Goal: Task Accomplishment & Management: Complete application form

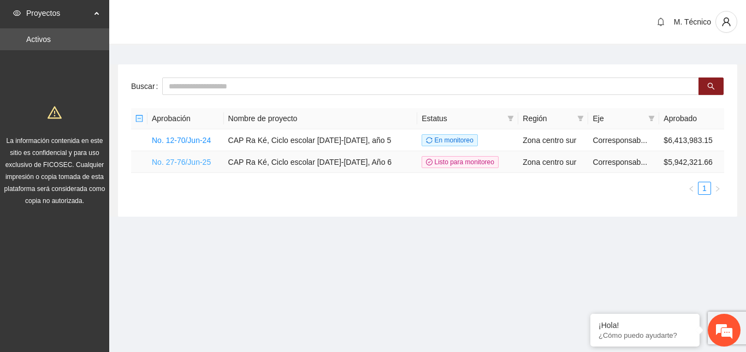
click at [164, 161] on link "No. 27-76/Jun-25" at bounding box center [181, 162] width 59 height 9
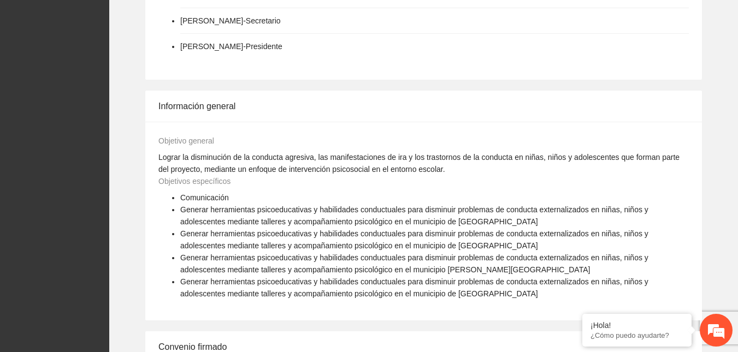
scroll to position [812, 0]
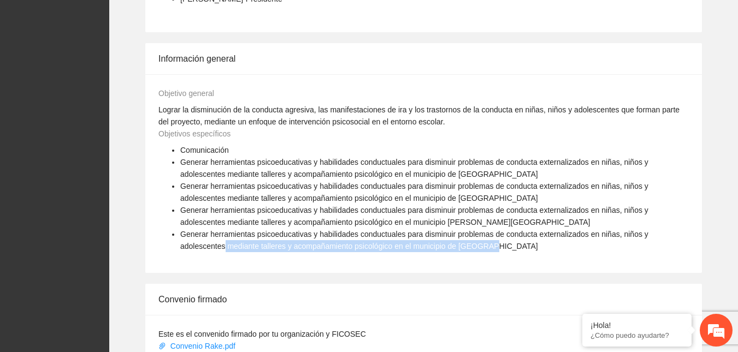
drag, startPoint x: 730, startPoint y: 223, endPoint x: 729, endPoint y: 239, distance: 15.9
click at [729, 239] on div "Gobernanza de la implementadora Patricia Ofelia Martínez Ruíz - Vocal Judith He…" at bounding box center [423, 237] width 628 height 744
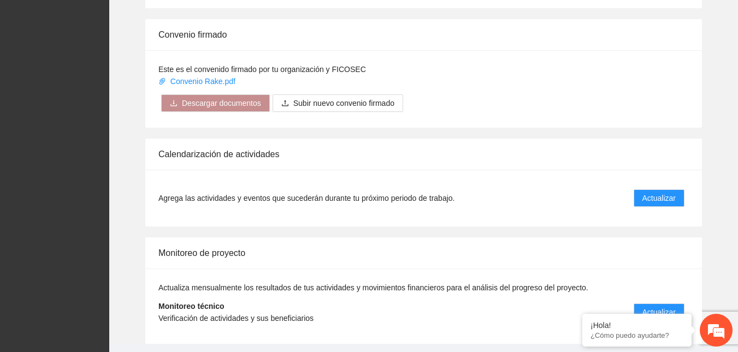
scroll to position [1098, 0]
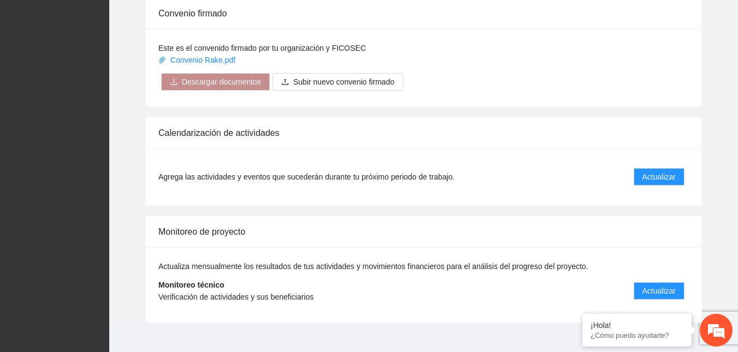
click at [513, 92] on div "Este es el convenido firmado por tu organización y FICOSEC Convenio Rake.pdf De…" at bounding box center [423, 68] width 556 height 78
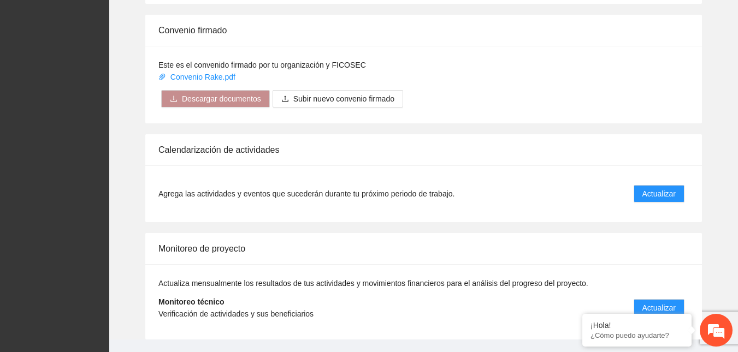
scroll to position [1084, 0]
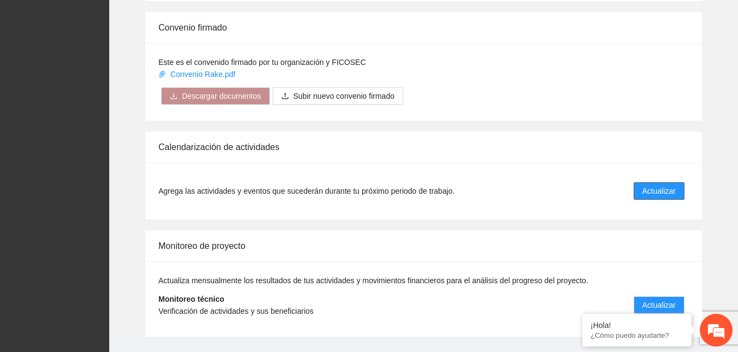
click at [675, 182] on button "Actualizar" at bounding box center [658, 190] width 51 height 17
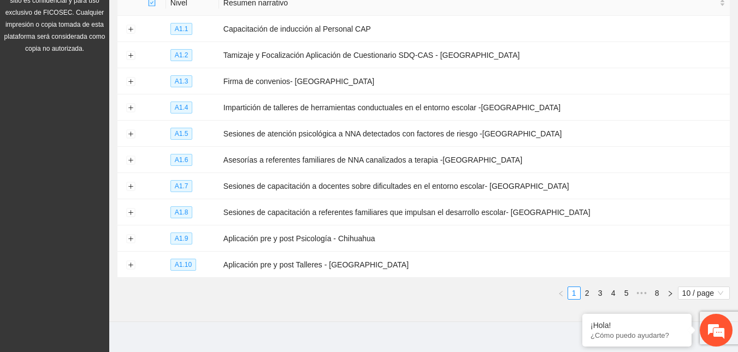
scroll to position [161, 0]
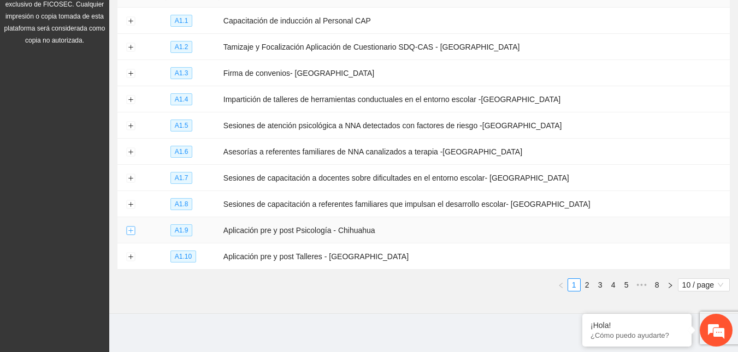
click at [130, 227] on button "Expand row" at bounding box center [130, 231] width 9 height 9
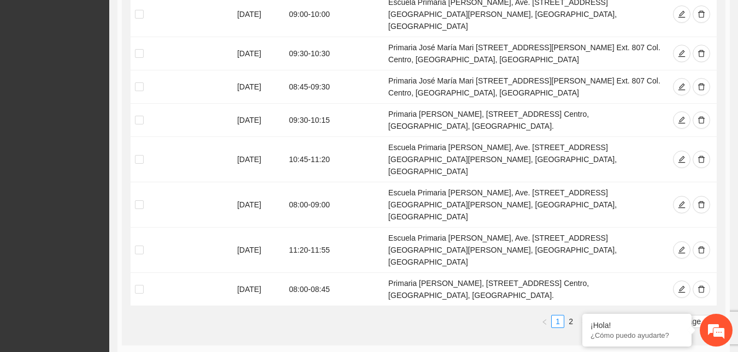
scroll to position [580, 0]
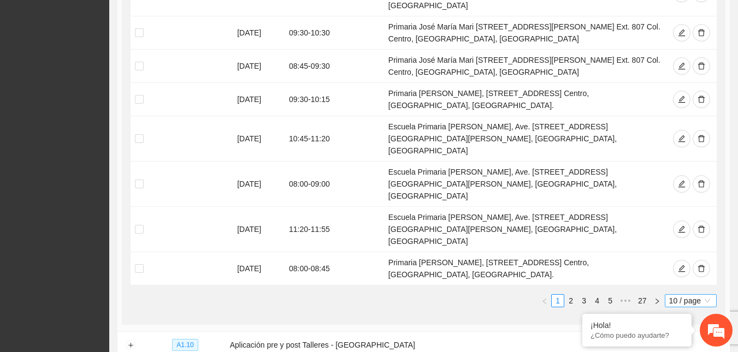
click at [681, 295] on span "10 / page" at bounding box center [690, 301] width 43 height 12
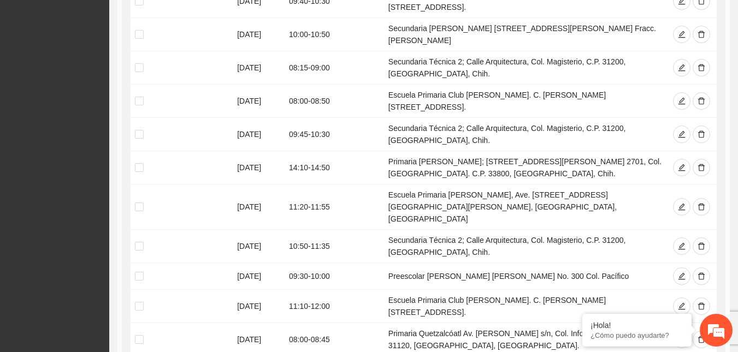
scroll to position [3447, 0]
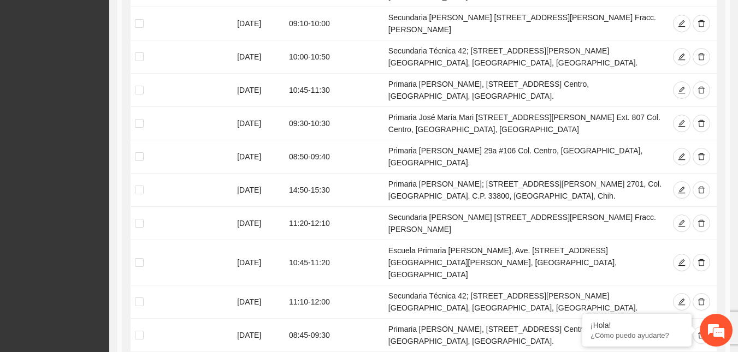
scroll to position [2406, 0]
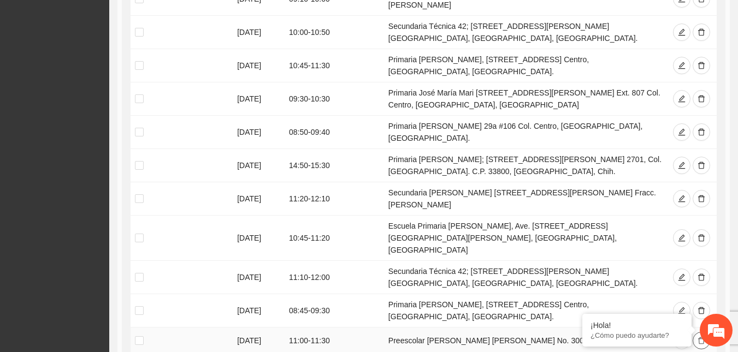
click at [704, 337] on icon "delete" at bounding box center [701, 341] width 8 height 8
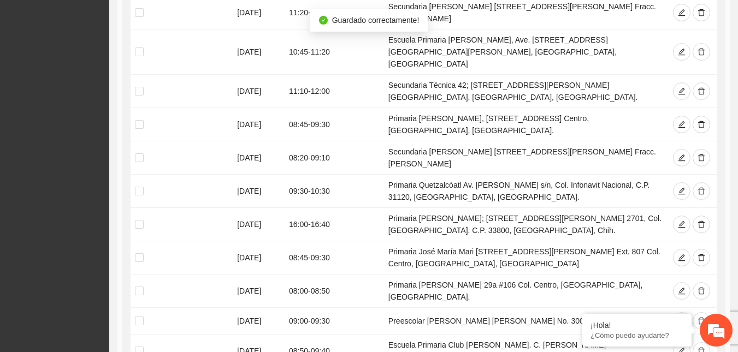
scroll to position [2623, 0]
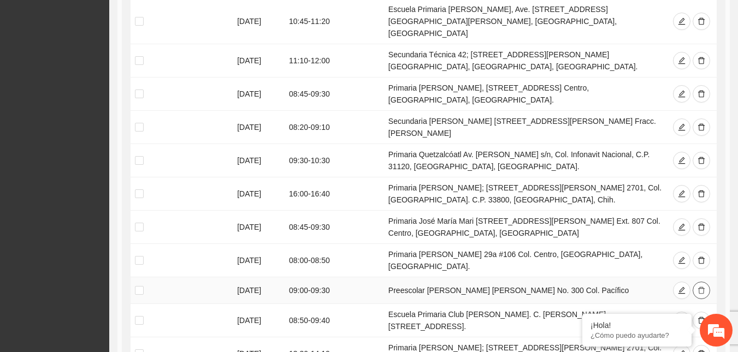
click at [699, 287] on icon "delete" at bounding box center [701, 290] width 7 height 7
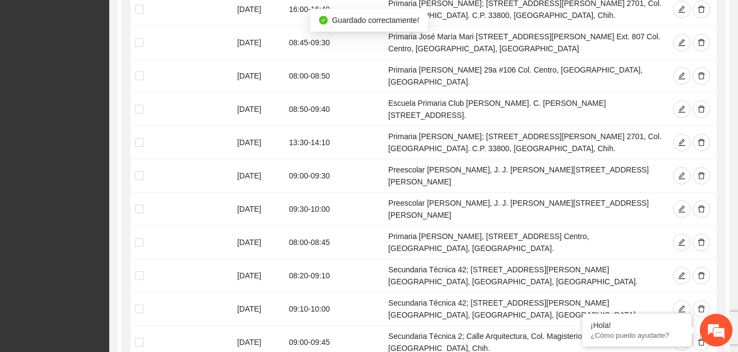
scroll to position [2820, 0]
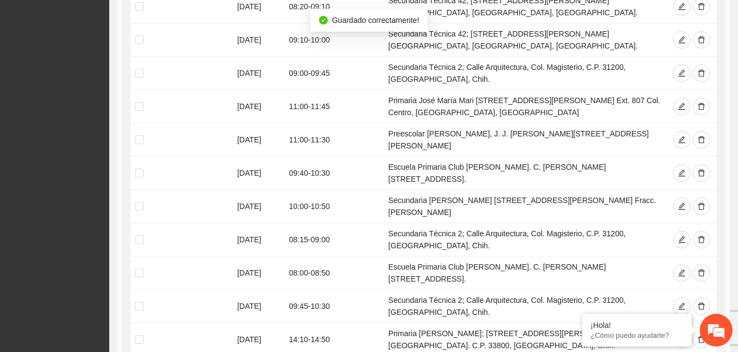
scroll to position [3094, 0]
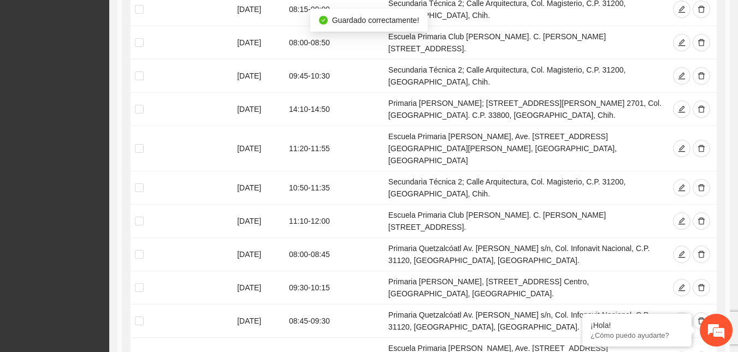
scroll to position [3340, 0]
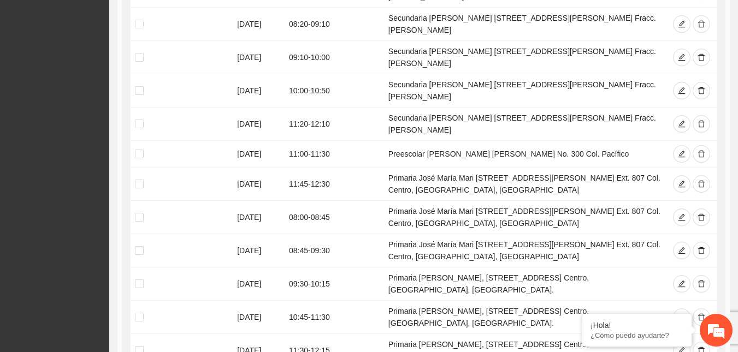
scroll to position [1621, 0]
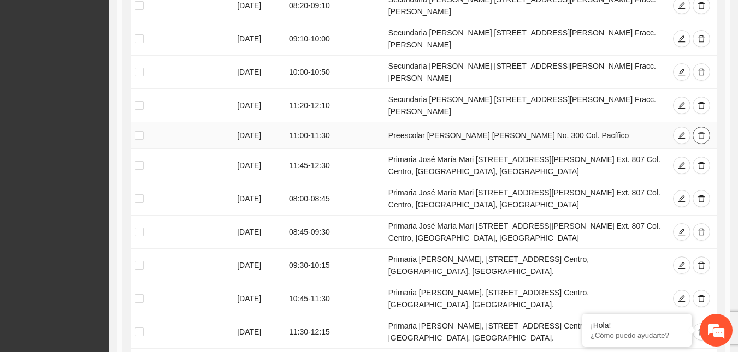
click at [702, 132] on icon "delete" at bounding box center [701, 136] width 8 height 8
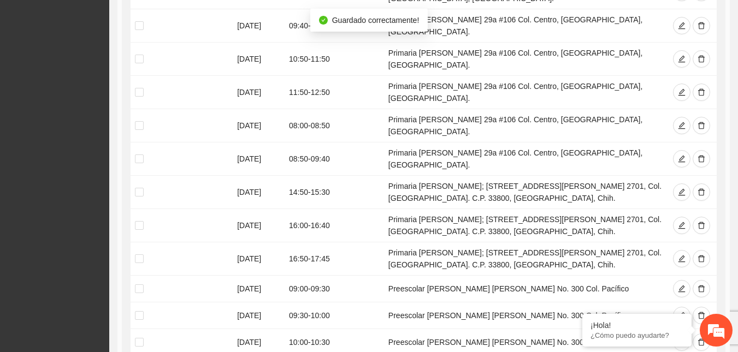
scroll to position [2007, 0]
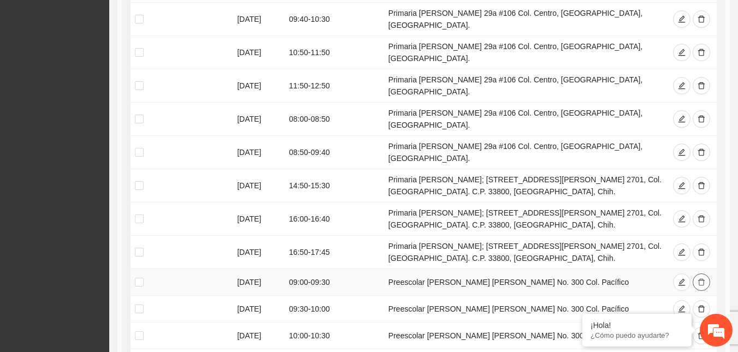
click at [693, 274] on button "button" at bounding box center [700, 282] width 17 height 17
click at [699, 278] on icon "delete" at bounding box center [701, 282] width 8 height 8
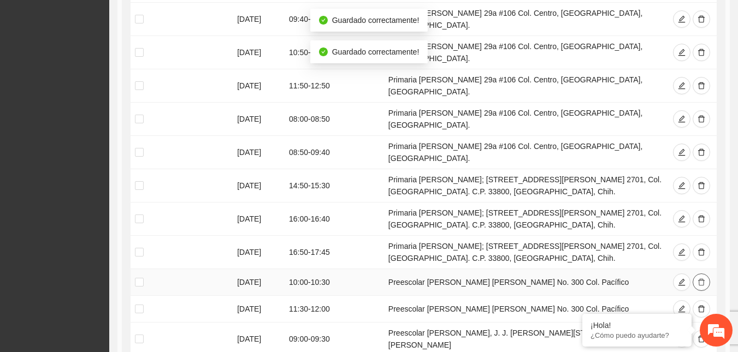
click at [699, 278] on icon "delete" at bounding box center [701, 282] width 8 height 8
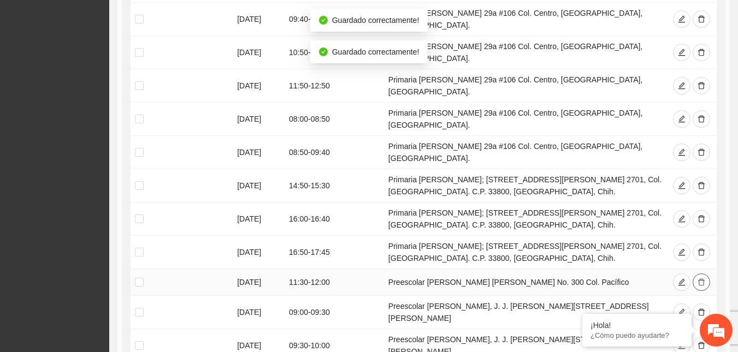
click at [699, 278] on icon "delete" at bounding box center [701, 282] width 8 height 8
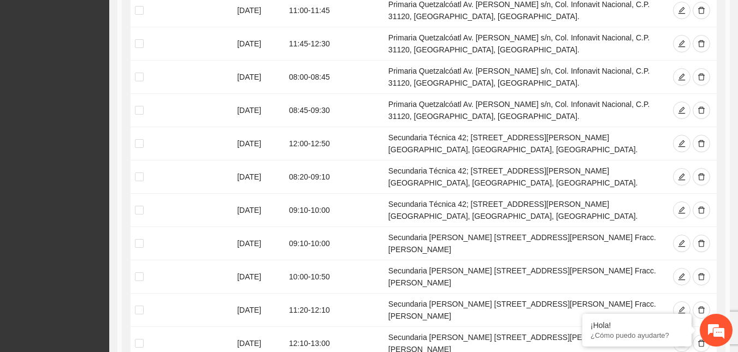
scroll to position [3326, 0]
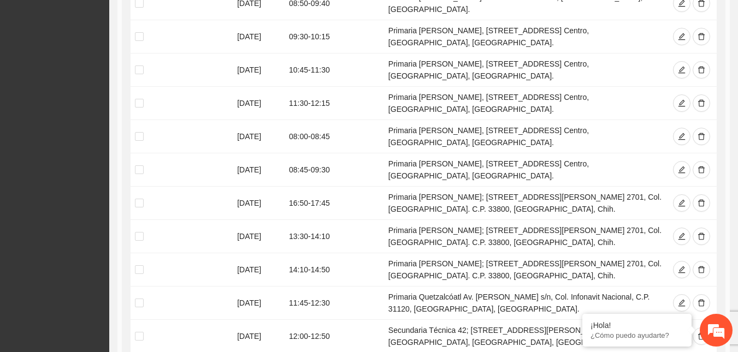
scroll to position [1949, 0]
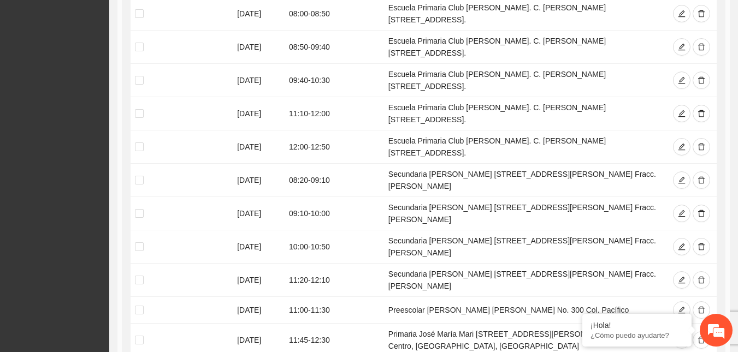
scroll to position [1453, 0]
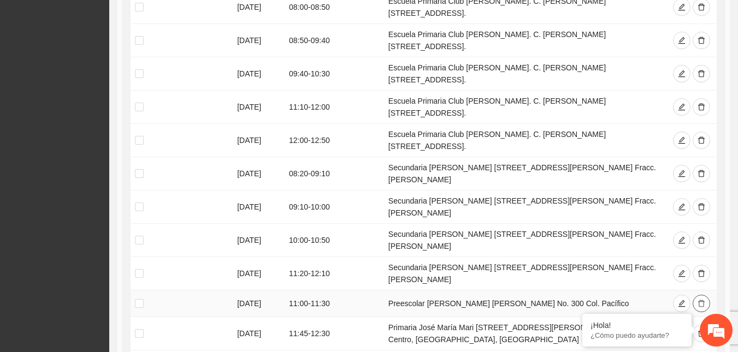
click at [702, 300] on icon "delete" at bounding box center [701, 304] width 8 height 8
click at [701, 300] on icon "delete" at bounding box center [701, 304] width 8 height 8
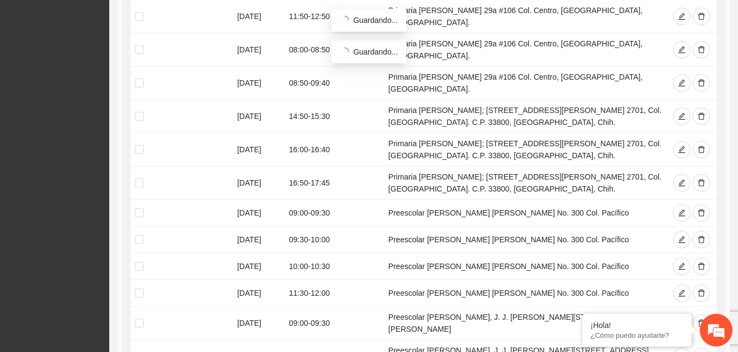
scroll to position [2072, 0]
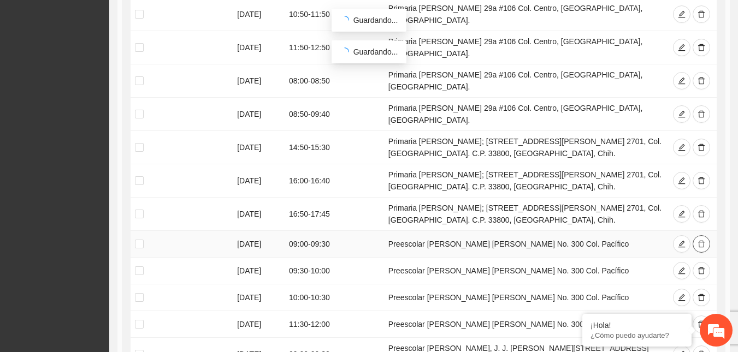
click at [705, 235] on button "button" at bounding box center [700, 243] width 17 height 17
click at [472, 338] on td "Preescolar [PERSON_NAME], J. J. [PERSON_NAME][STREET_ADDRESS][PERSON_NAME]" at bounding box center [525, 354] width 282 height 33
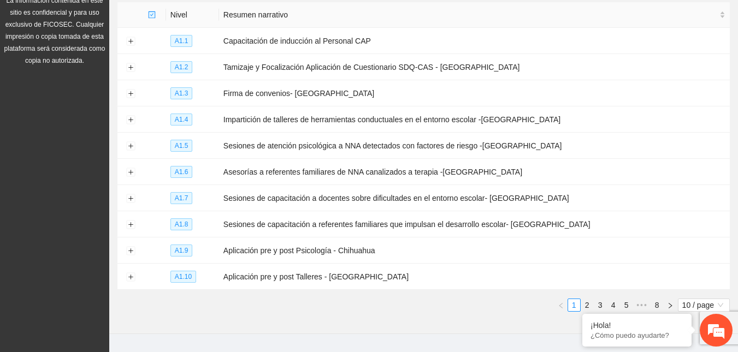
scroll to position [161, 0]
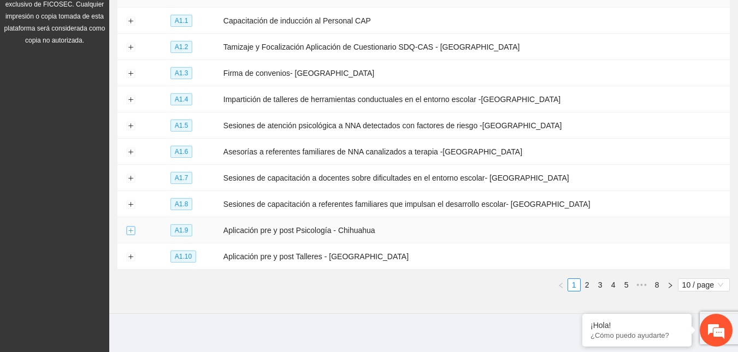
click at [133, 228] on button "Expand row" at bounding box center [130, 231] width 9 height 9
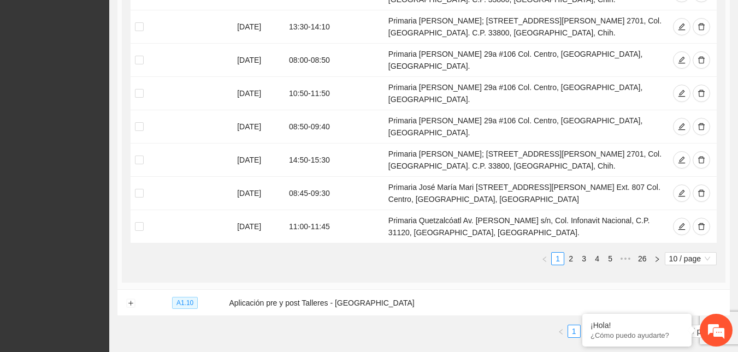
scroll to position [601, 0]
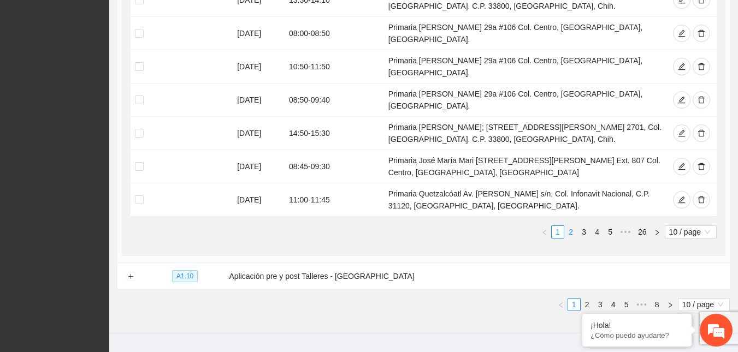
click at [573, 226] on link "2" at bounding box center [570, 232] width 12 height 12
click at [572, 226] on link "2" at bounding box center [570, 232] width 12 height 12
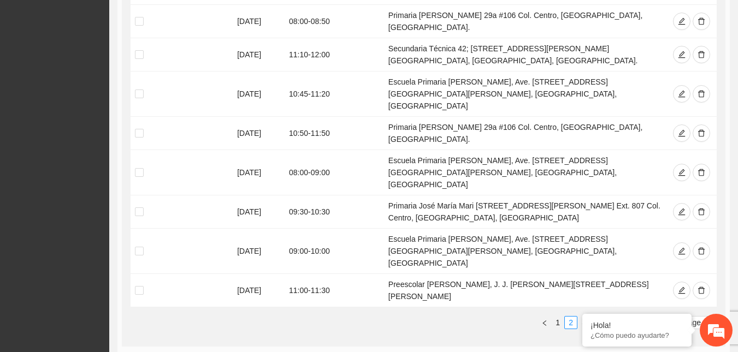
scroll to position [552, 0]
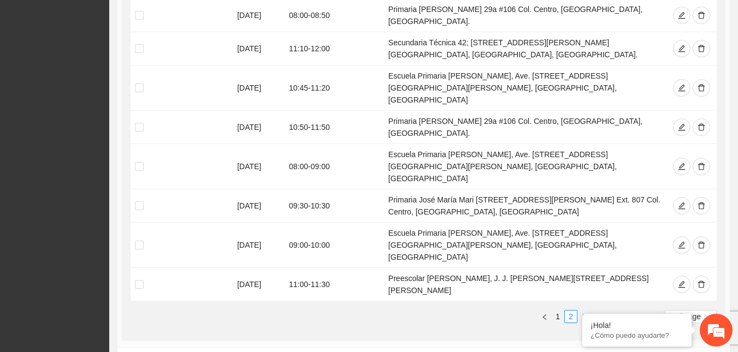
click at [585, 311] on link "3" at bounding box center [584, 317] width 12 height 12
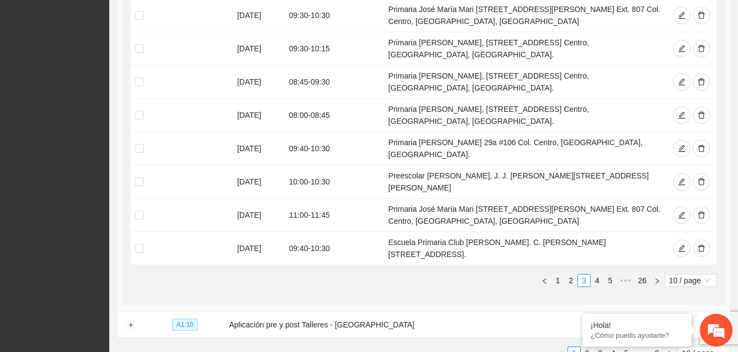
scroll to position [561, 0]
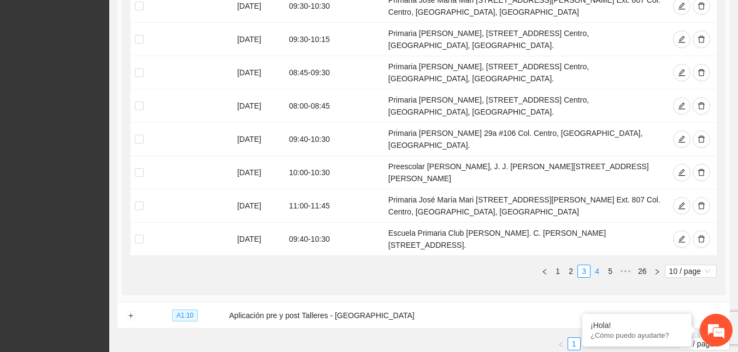
click at [597, 265] on link "4" at bounding box center [597, 271] width 12 height 12
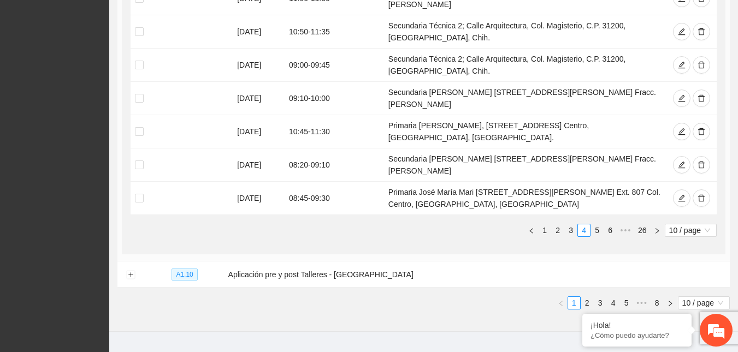
scroll to position [604, 0]
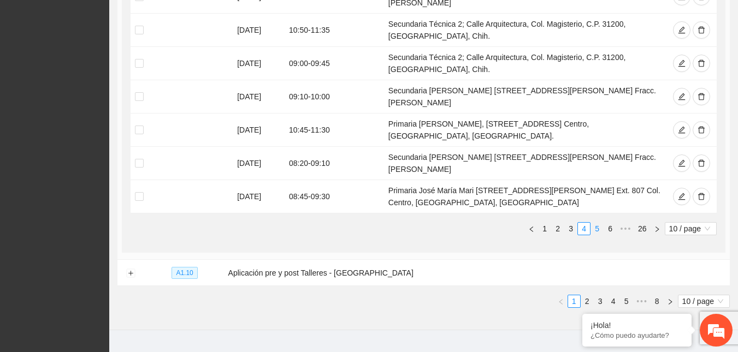
click at [599, 223] on link "5" at bounding box center [597, 229] width 12 height 12
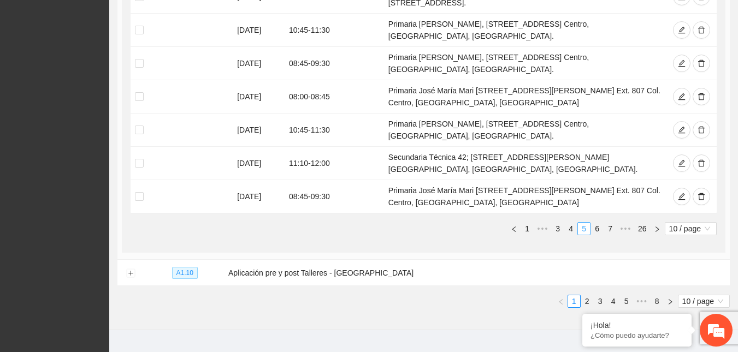
scroll to position [587, 0]
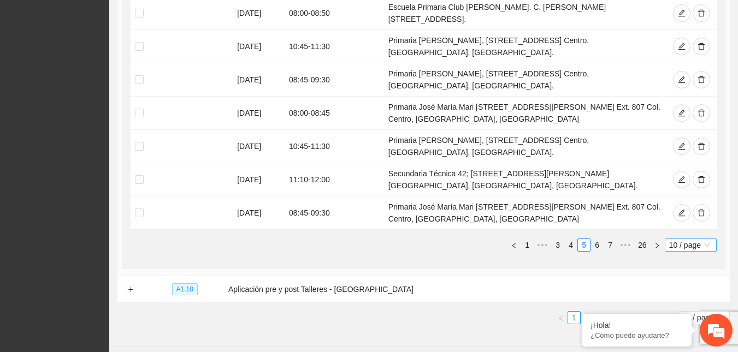
click at [681, 239] on span "10 / page" at bounding box center [690, 245] width 43 height 12
click at [679, 311] on div "100 / page" at bounding box center [690, 317] width 39 height 12
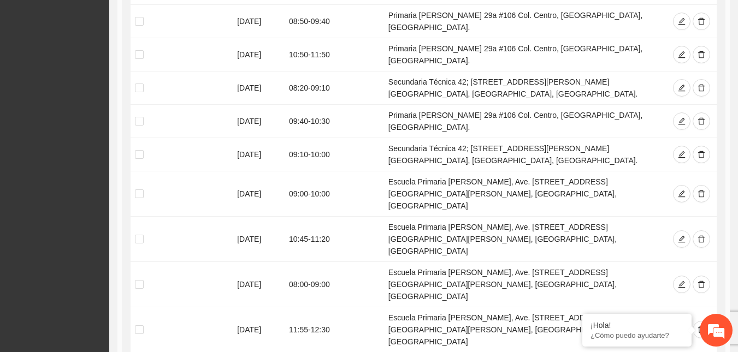
scroll to position [2001, 0]
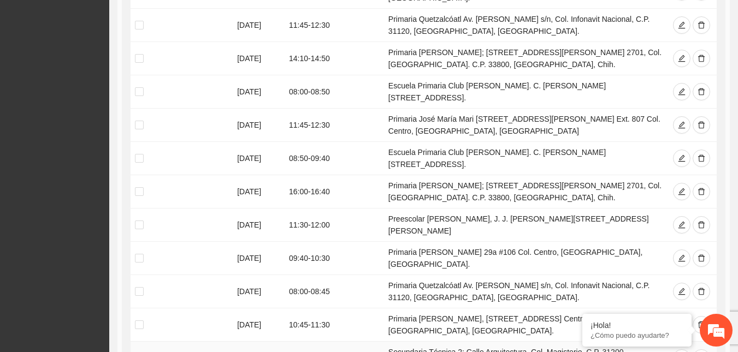
click at [614, 342] on td "Secundaria Técnica 2; Calle Arquitectura, Col. Magisterio, C.P. 31200, [GEOGRAP…" at bounding box center [525, 358] width 282 height 33
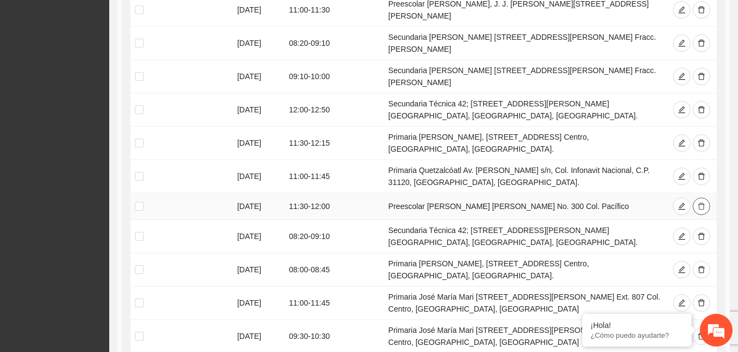
click at [700, 203] on icon "delete" at bounding box center [701, 206] width 7 height 7
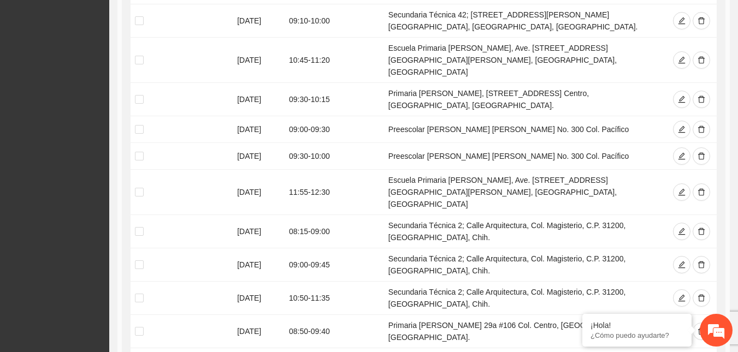
scroll to position [1071, 0]
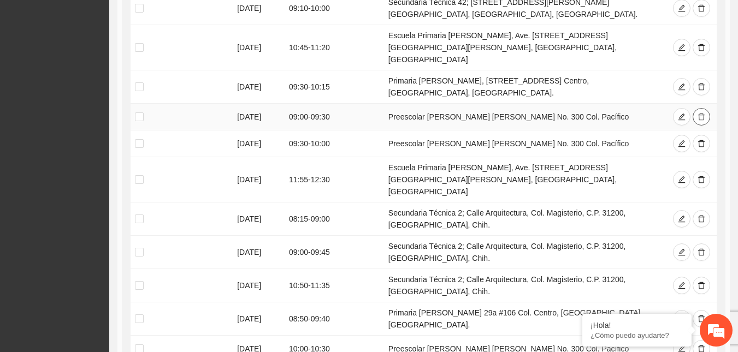
click at [700, 108] on button "button" at bounding box center [700, 116] width 17 height 17
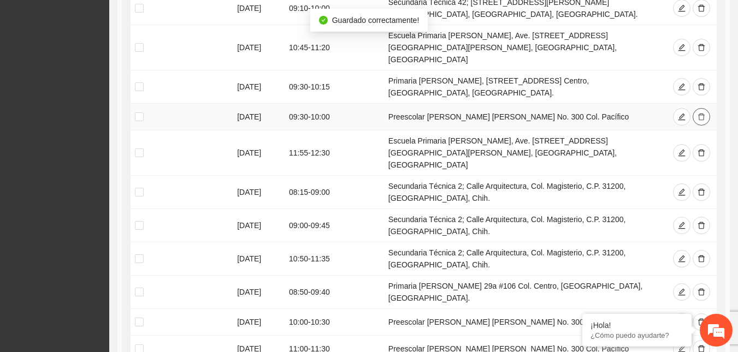
click at [700, 108] on button "button" at bounding box center [700, 116] width 17 height 17
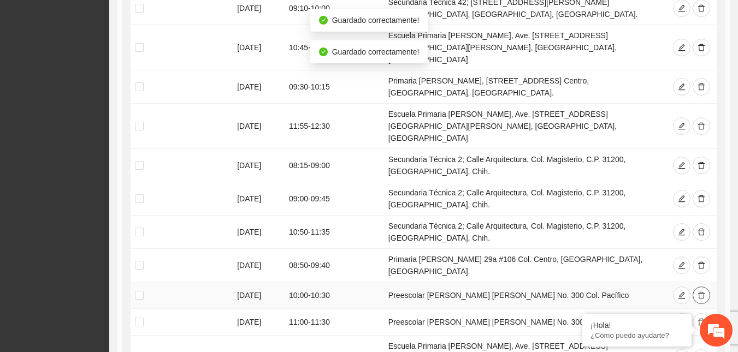
click at [702, 292] on icon "delete" at bounding box center [701, 296] width 8 height 8
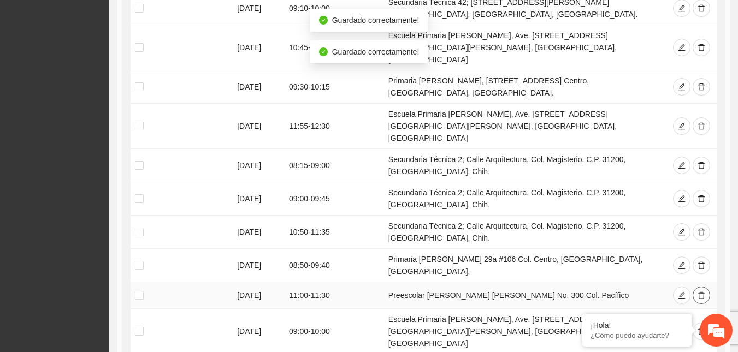
click at [702, 292] on icon "delete" at bounding box center [701, 296] width 8 height 8
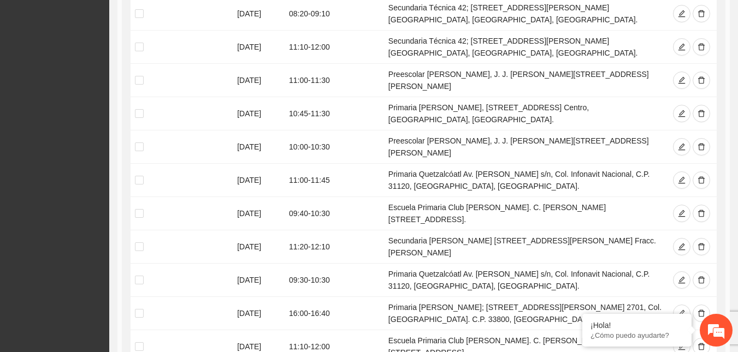
scroll to position [3333, 0]
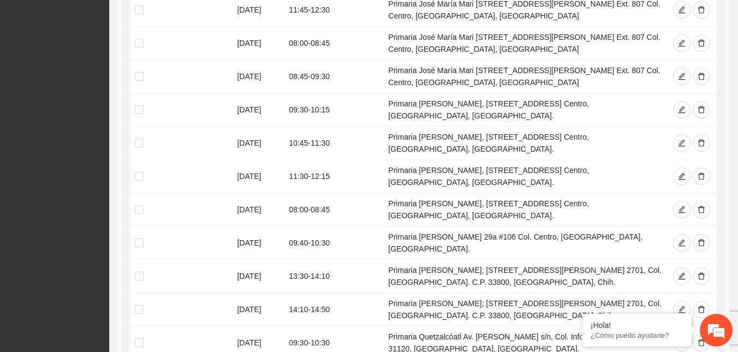
scroll to position [3448, 0]
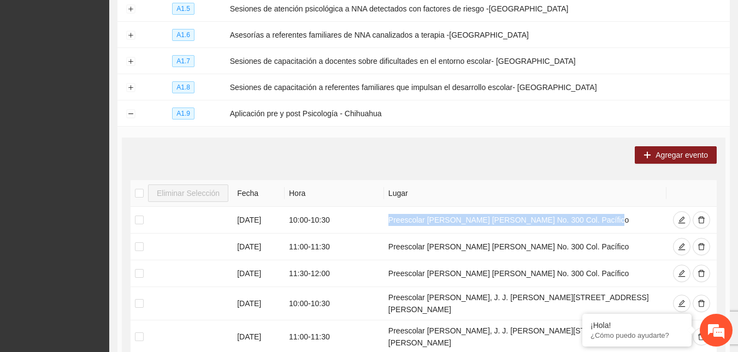
scroll to position [281, 0]
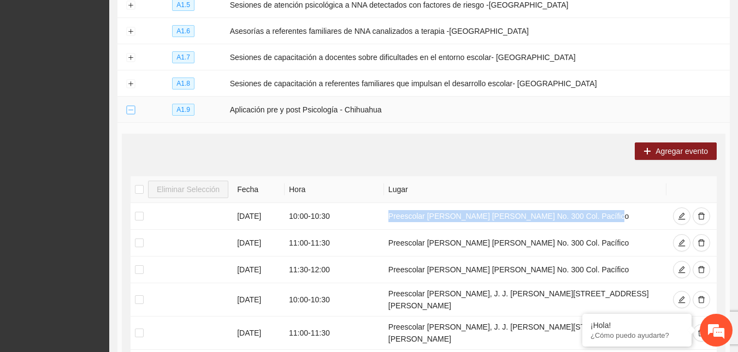
click at [132, 106] on button "Collapse row" at bounding box center [130, 110] width 9 height 9
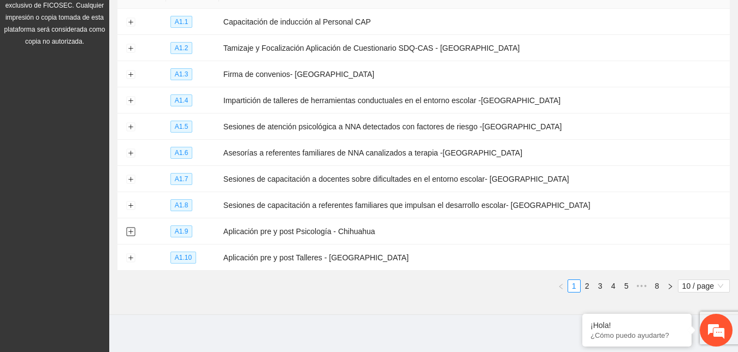
scroll to position [161, 0]
click at [130, 152] on button "Expand row" at bounding box center [130, 152] width 9 height 9
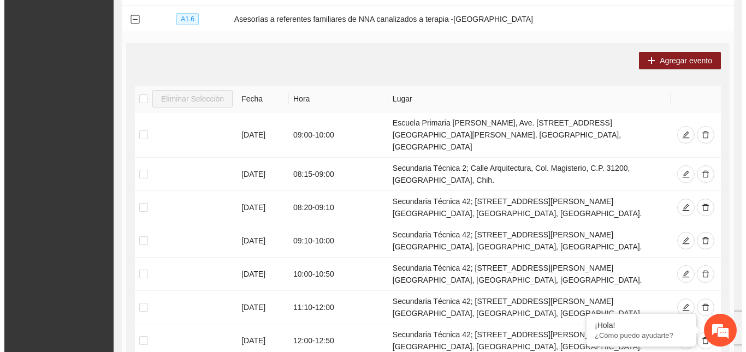
scroll to position [295, 0]
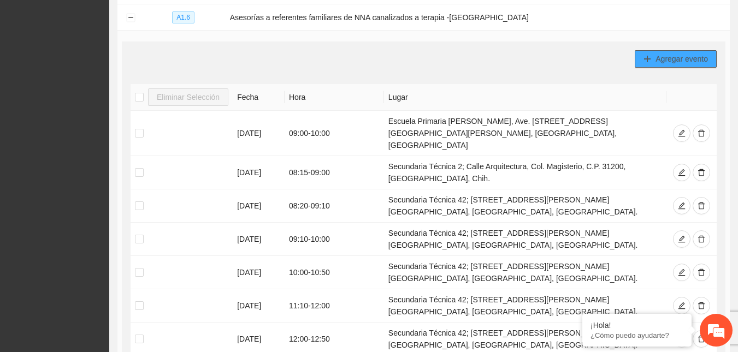
click at [676, 53] on span "Agregar evento" at bounding box center [681, 59] width 52 height 12
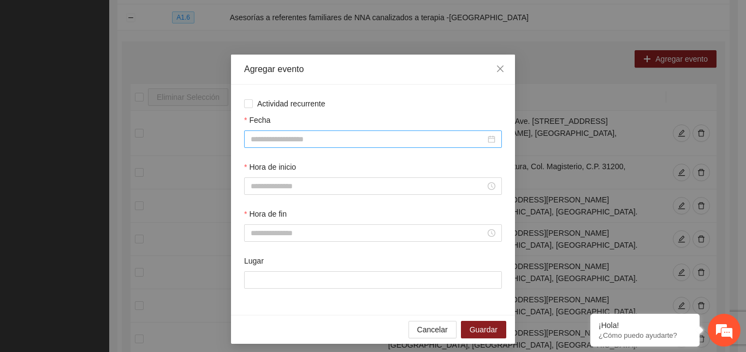
click at [259, 141] on input "Fecha" at bounding box center [368, 139] width 235 height 12
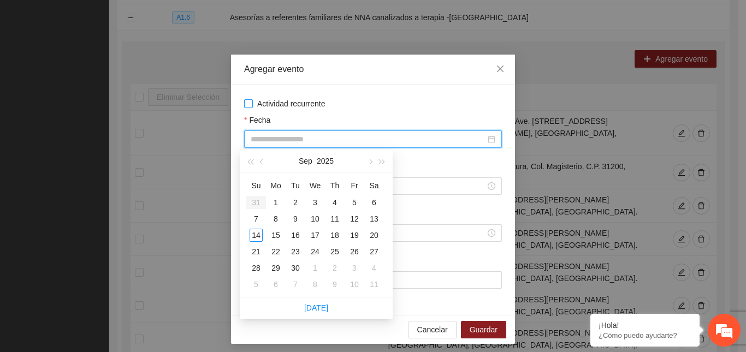
click at [253, 102] on span "Actividad recurrente" at bounding box center [291, 104] width 77 height 12
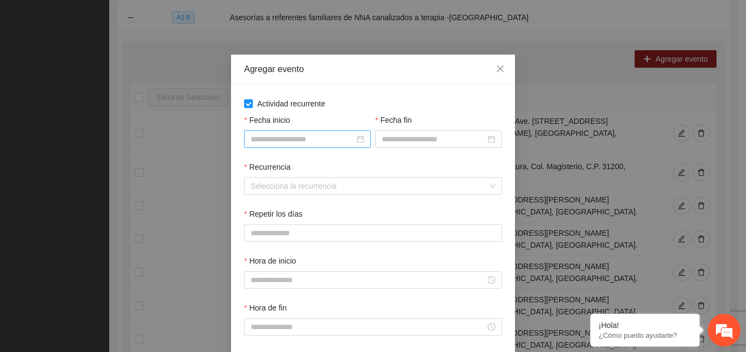
click at [254, 138] on input "Fecha inicio" at bounding box center [303, 139] width 104 height 12
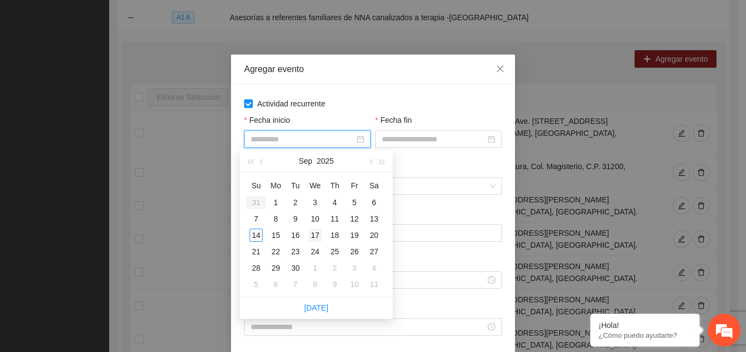
type input "**********"
click at [309, 234] on div "17" at bounding box center [314, 235] width 13 height 13
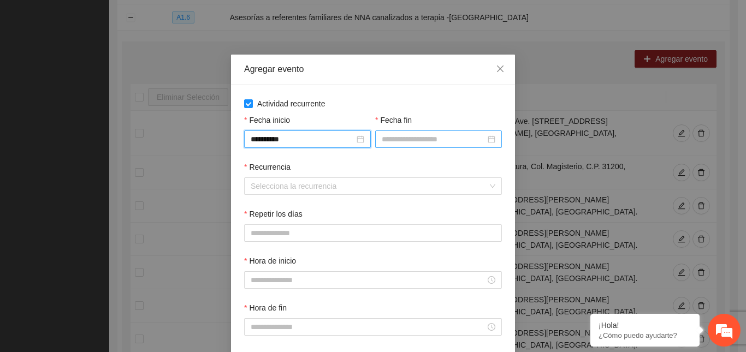
click at [414, 142] on input "Fecha fin" at bounding box center [434, 139] width 104 height 12
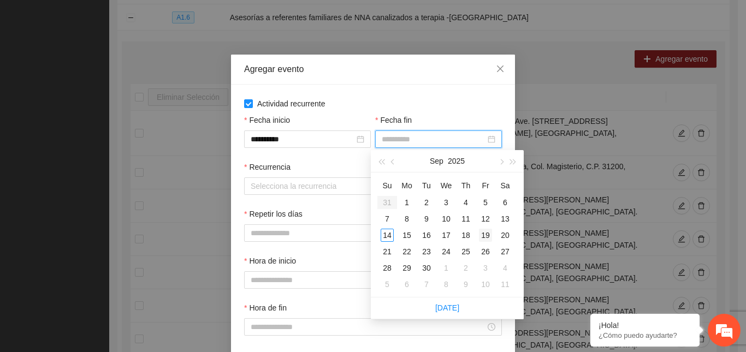
type input "**********"
click at [483, 234] on div "19" at bounding box center [485, 235] width 13 height 13
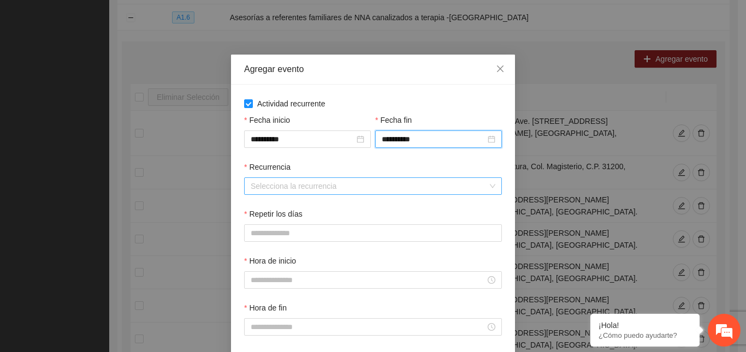
click at [300, 182] on input "Recurrencia" at bounding box center [369, 186] width 237 height 16
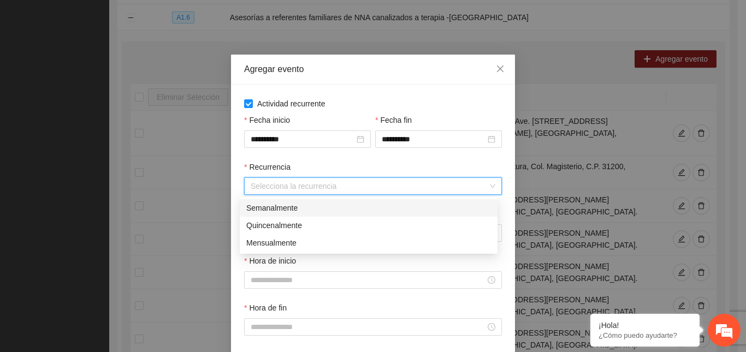
click at [283, 206] on div "Semanalmente" at bounding box center [368, 208] width 245 height 12
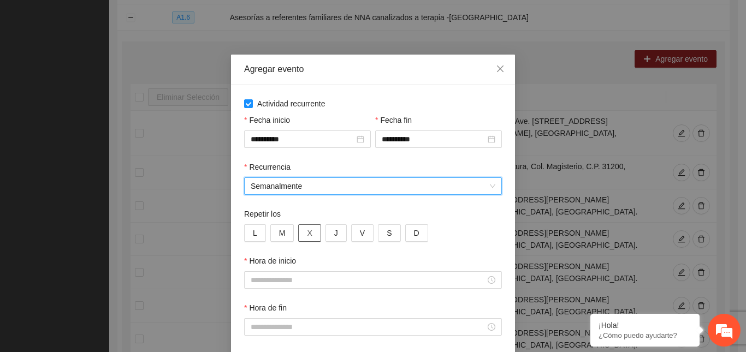
click at [311, 233] on button "X" at bounding box center [309, 232] width 22 height 17
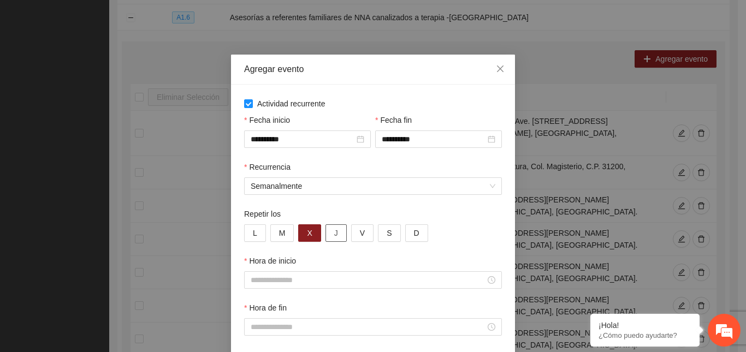
click at [335, 232] on button "J" at bounding box center [335, 232] width 21 height 17
click at [360, 232] on span "V" at bounding box center [362, 233] width 5 height 12
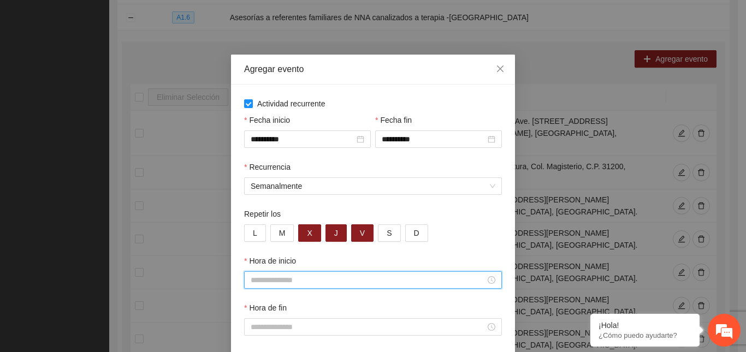
click at [313, 281] on input "Hora de inicio" at bounding box center [368, 280] width 235 height 12
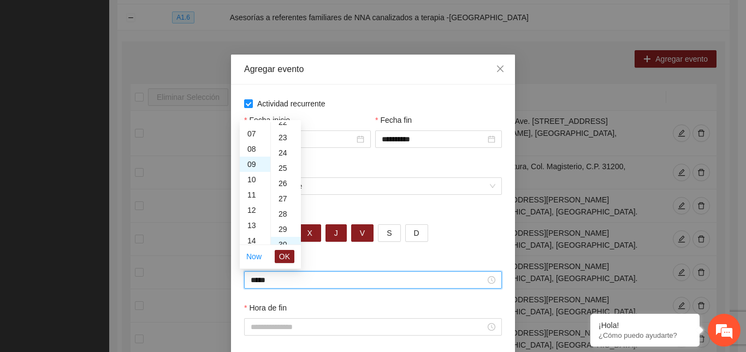
scroll to position [459, 0]
type input "*"
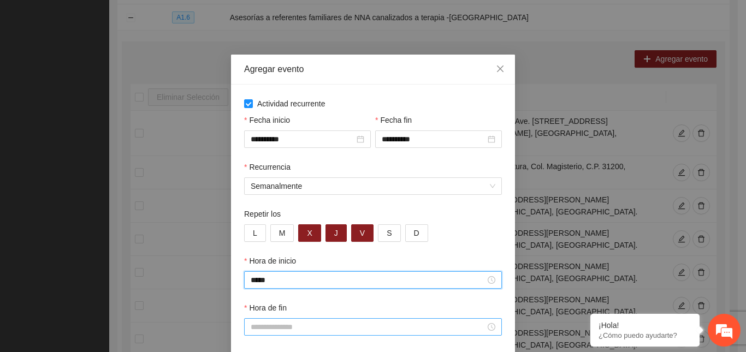
type input "*****"
click at [257, 330] on input "Hora de fin" at bounding box center [368, 327] width 235 height 12
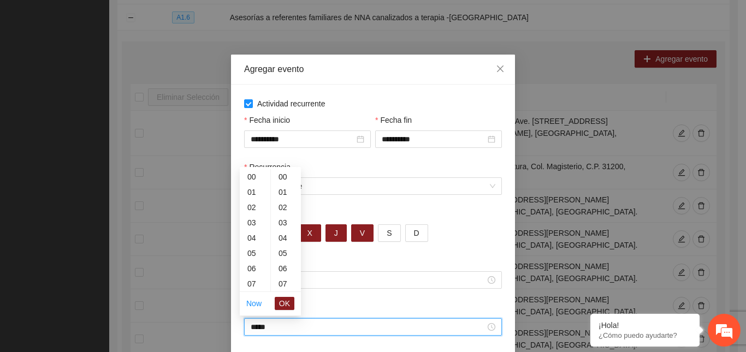
scroll to position [459, 0]
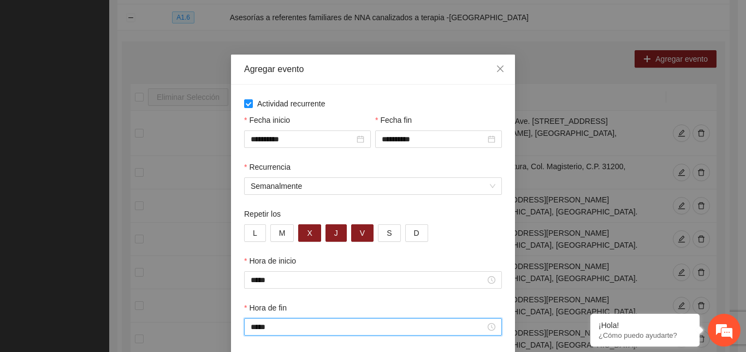
type input "*****"
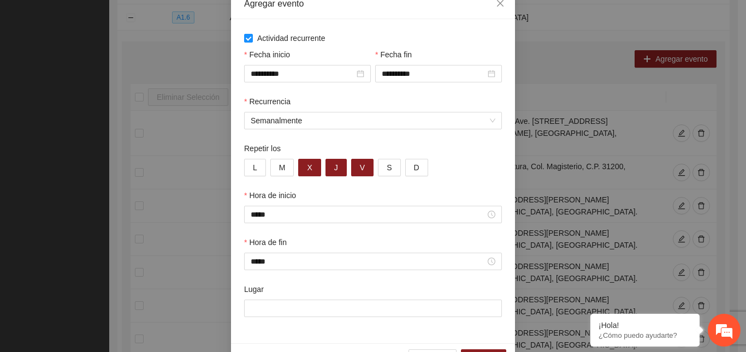
scroll to position [99, 0]
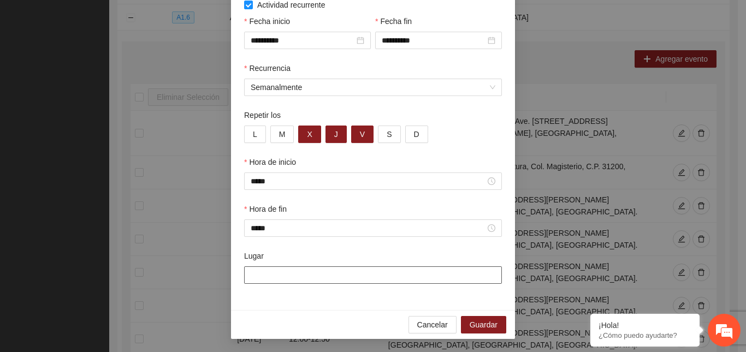
click at [286, 280] on input "Lugar" at bounding box center [373, 274] width 258 height 17
paste input "**********"
type input "**********"
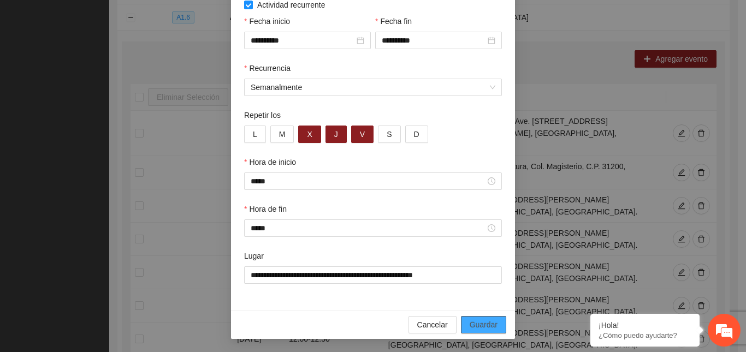
click at [482, 325] on span "Guardar" at bounding box center [483, 325] width 28 height 12
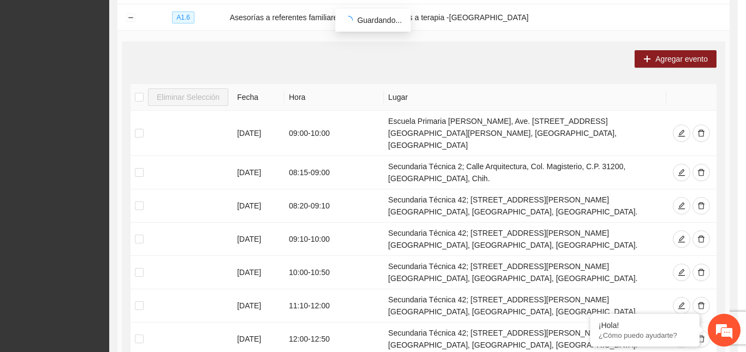
scroll to position [44, 0]
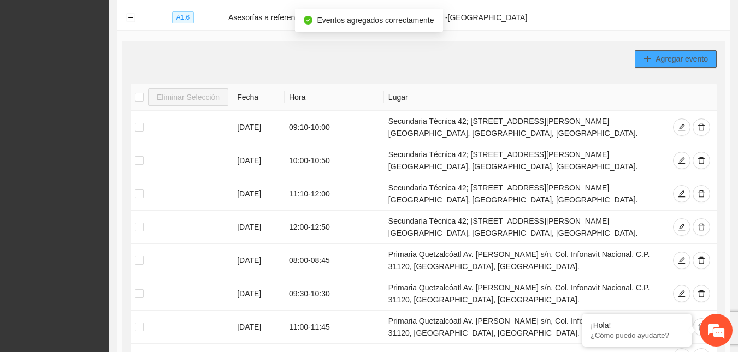
click at [669, 60] on span "Agregar evento" at bounding box center [681, 59] width 52 height 12
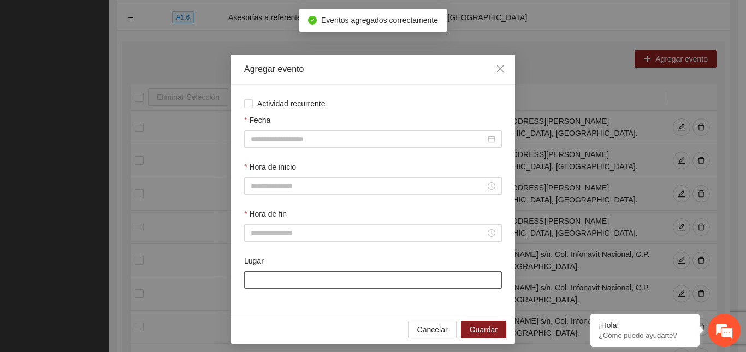
click at [334, 278] on input "Lugar" at bounding box center [373, 279] width 258 height 17
paste input "**********"
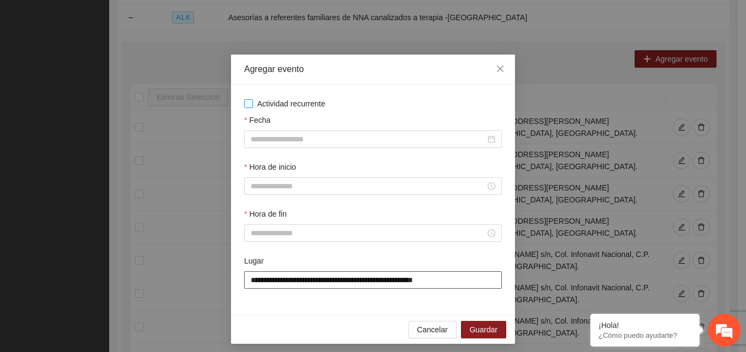
type input "**********"
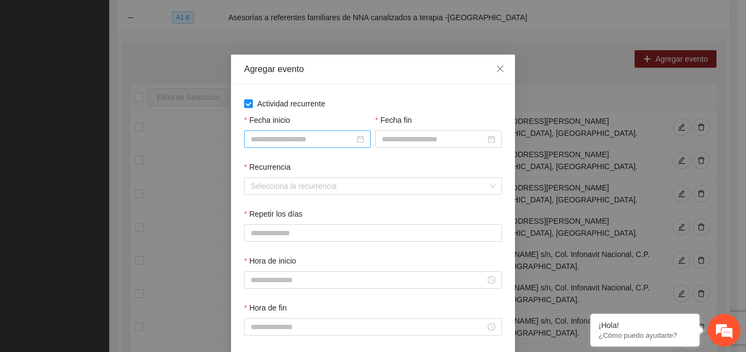
click at [278, 141] on input "Fecha inicio" at bounding box center [303, 139] width 104 height 12
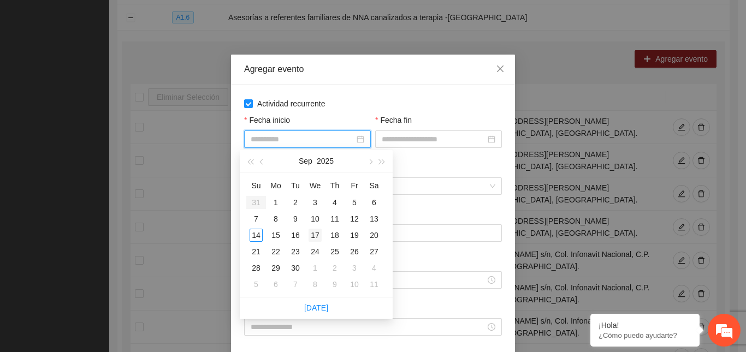
type input "**********"
click at [313, 233] on div "17" at bounding box center [314, 235] width 13 height 13
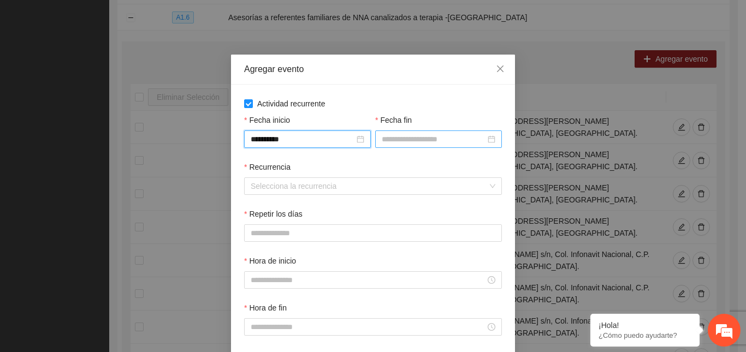
click at [409, 144] on input "Fecha fin" at bounding box center [434, 139] width 104 height 12
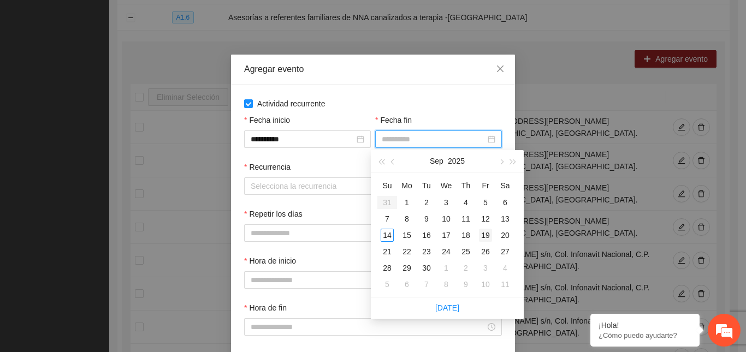
type input "**********"
click at [483, 232] on div "19" at bounding box center [485, 235] width 13 height 13
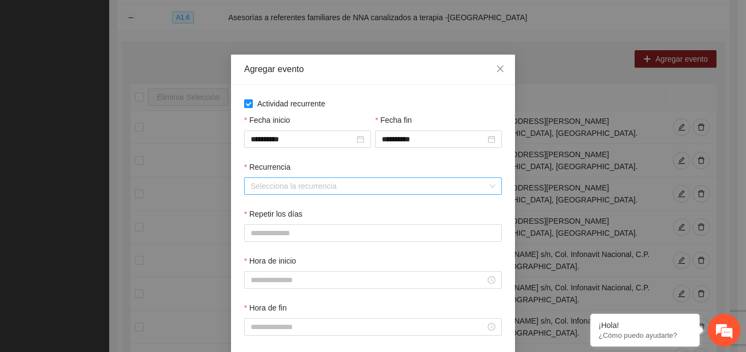
click at [260, 180] on input "Recurrencia" at bounding box center [369, 186] width 237 height 16
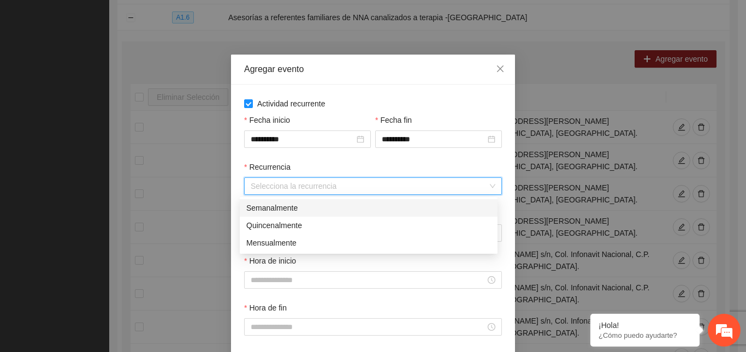
click at [286, 212] on div "Semanalmente" at bounding box center [368, 208] width 245 height 12
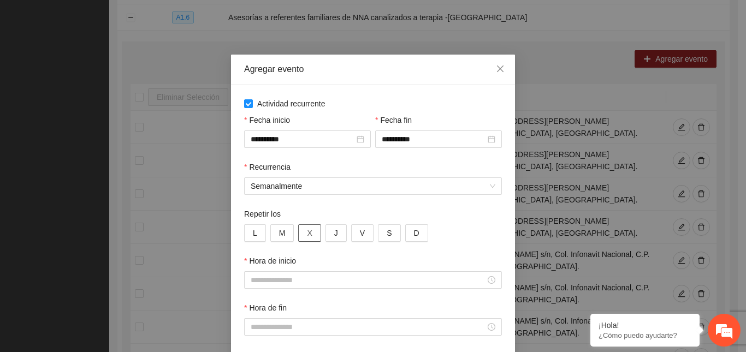
click at [310, 231] on button "X" at bounding box center [309, 232] width 22 height 17
click at [335, 235] on button "J" at bounding box center [335, 232] width 21 height 17
click at [359, 233] on button "V" at bounding box center [362, 232] width 22 height 17
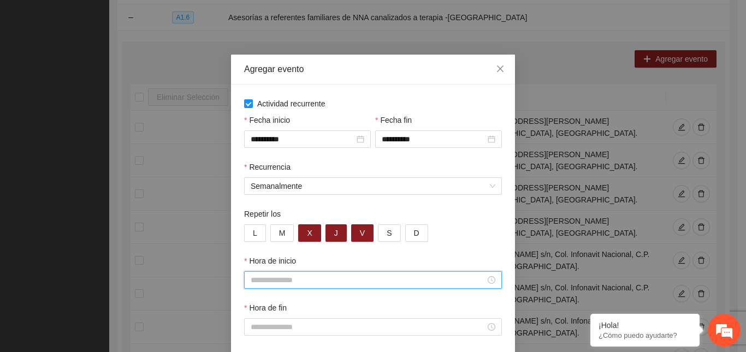
click at [291, 276] on input "Hora de inicio" at bounding box center [368, 280] width 235 height 12
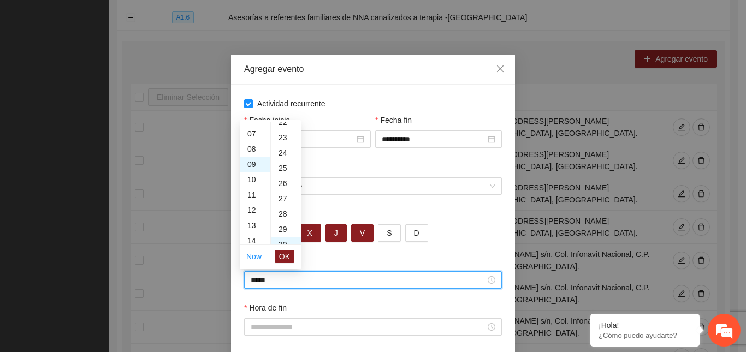
scroll to position [459, 0]
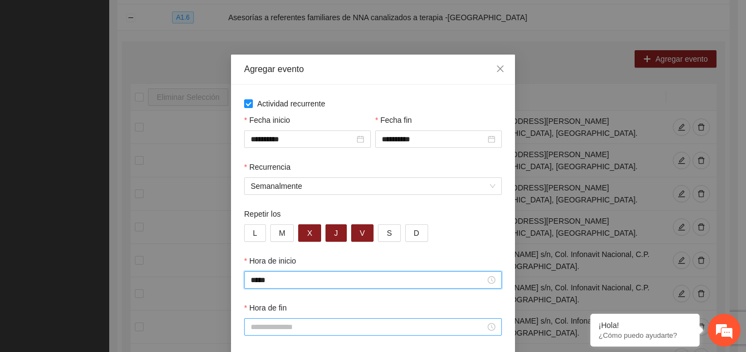
type input "*****"
click at [257, 327] on input "Hora de fin" at bounding box center [368, 327] width 235 height 12
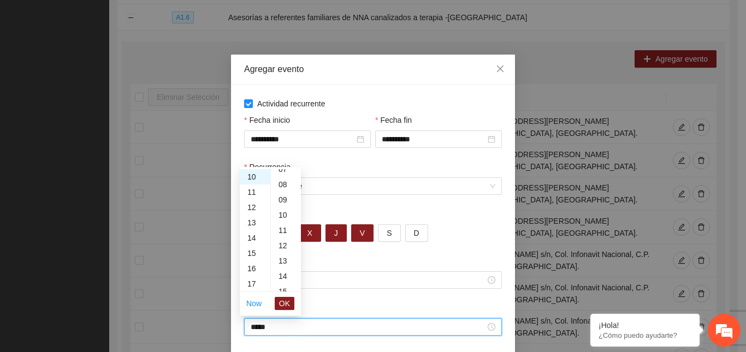
scroll to position [0, 0]
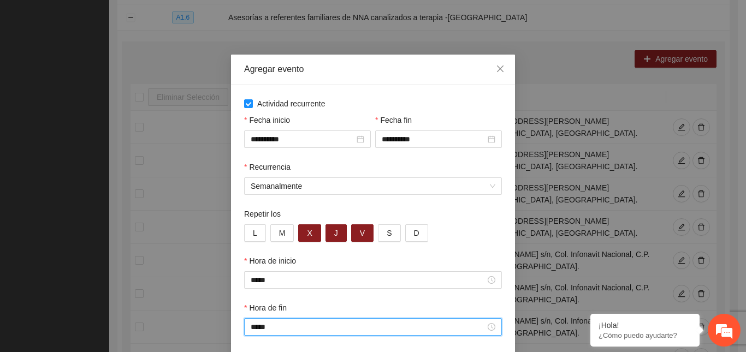
type input "*****"
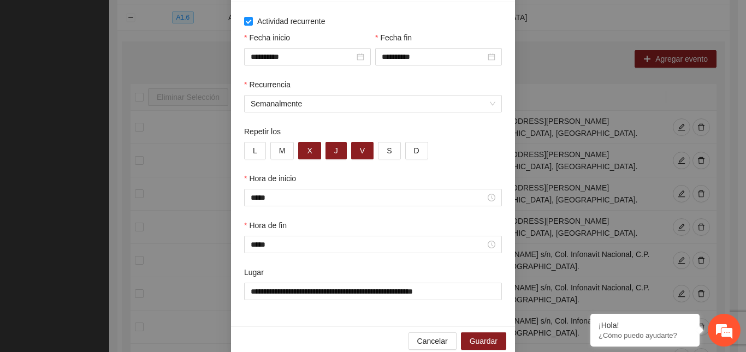
scroll to position [93, 0]
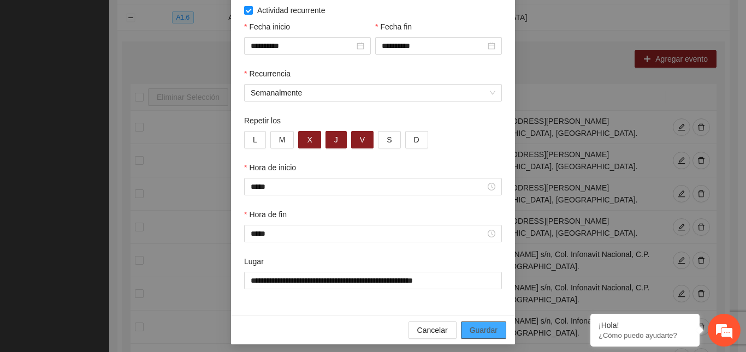
click at [473, 323] on button "Guardar" at bounding box center [483, 330] width 45 height 17
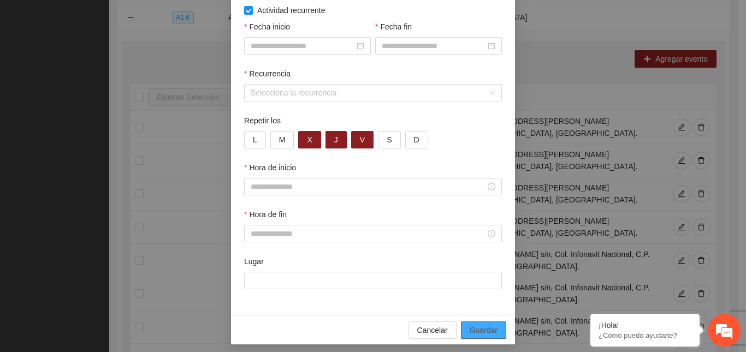
scroll to position [44, 0]
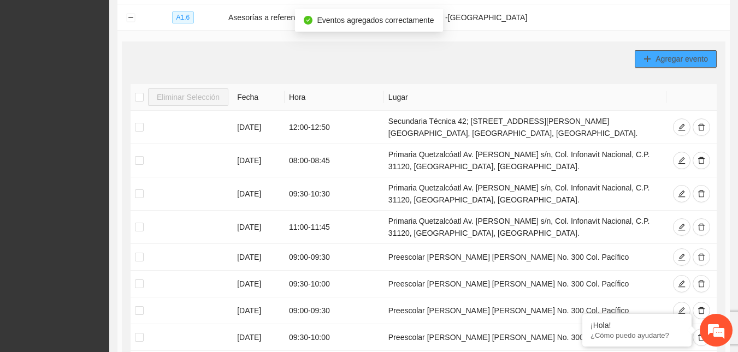
click at [693, 53] on span "Agregar evento" at bounding box center [681, 59] width 52 height 12
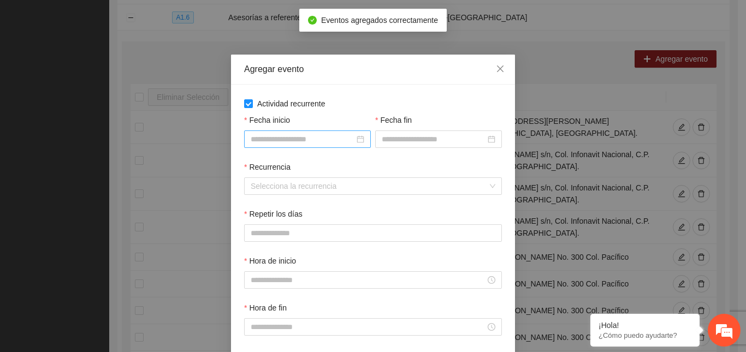
click at [257, 139] on input "Fecha inicio" at bounding box center [303, 139] width 104 height 12
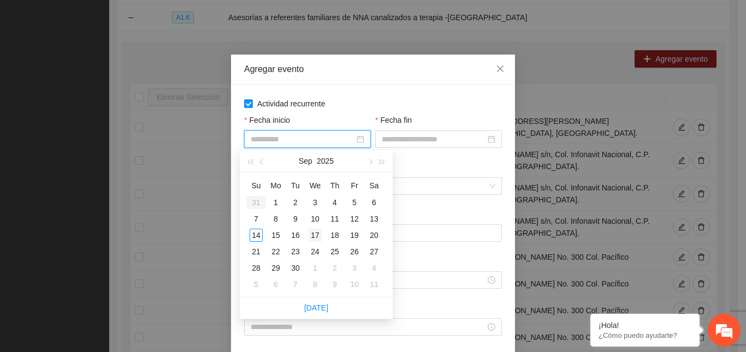
type input "**********"
click at [309, 236] on div "17" at bounding box center [314, 235] width 13 height 13
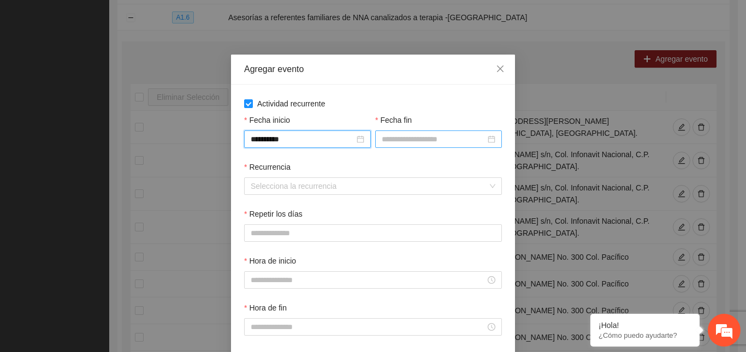
click at [402, 140] on input "Fecha fin" at bounding box center [434, 139] width 104 height 12
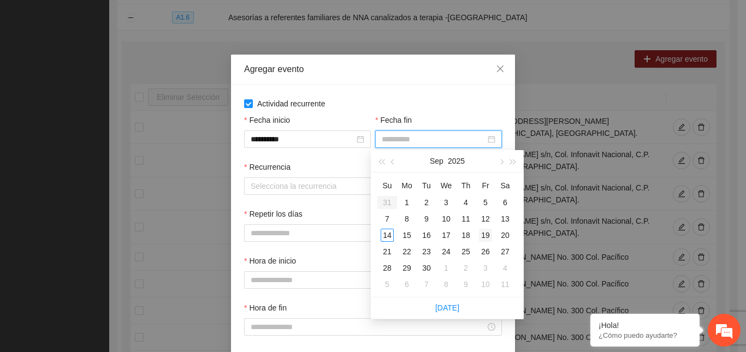
type input "**********"
click at [489, 235] on div "19" at bounding box center [485, 235] width 13 height 13
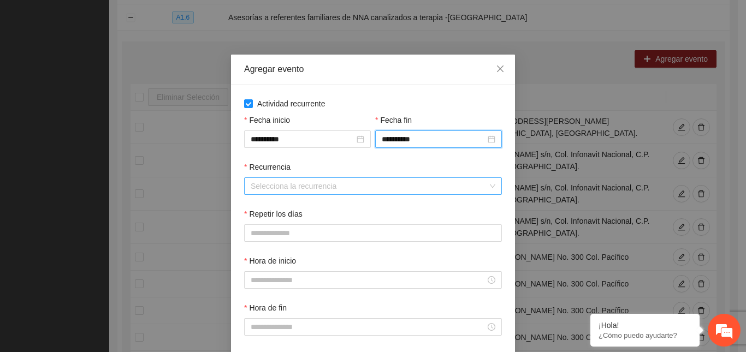
click at [323, 183] on input "Recurrencia" at bounding box center [369, 186] width 237 height 16
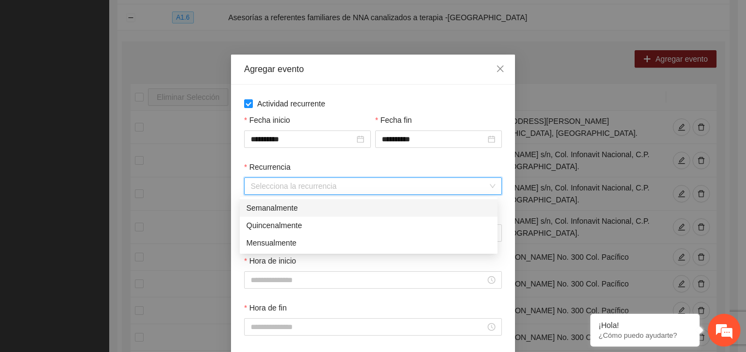
click at [284, 205] on div "Semanalmente" at bounding box center [368, 208] width 245 height 12
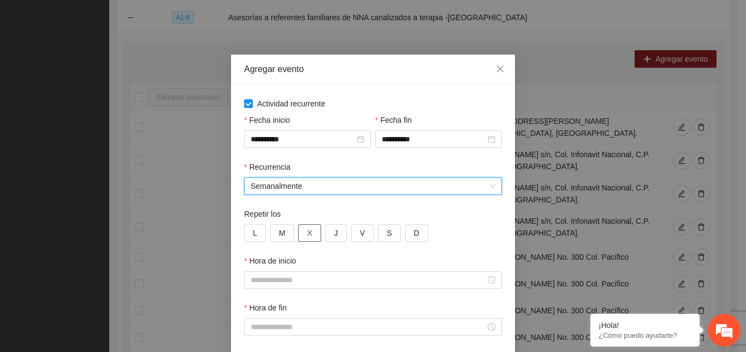
click at [302, 237] on button "X" at bounding box center [309, 232] width 22 height 17
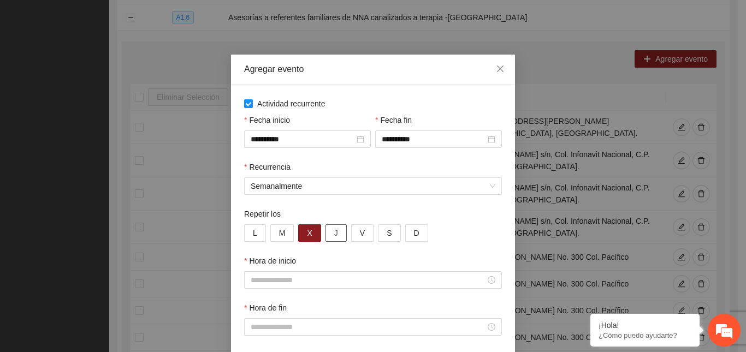
click at [334, 236] on button "J" at bounding box center [335, 232] width 21 height 17
click at [366, 235] on button "V" at bounding box center [362, 232] width 22 height 17
click at [294, 277] on input "Hora de inicio" at bounding box center [368, 280] width 235 height 12
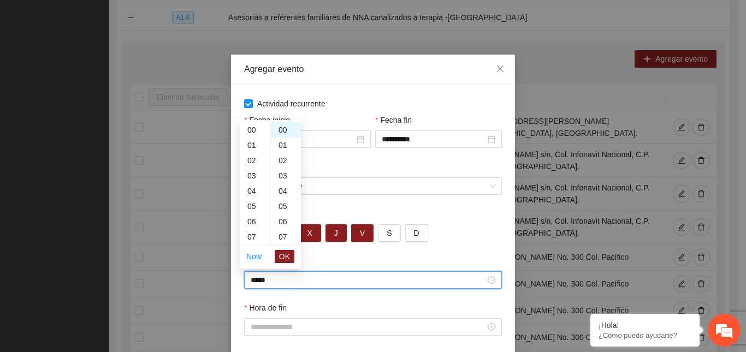
scroll to position [153, 0]
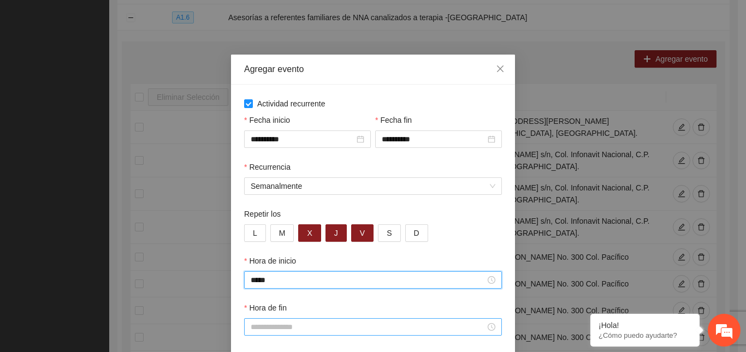
type input "*****"
click at [269, 330] on input "Hora de fin" at bounding box center [368, 327] width 235 height 12
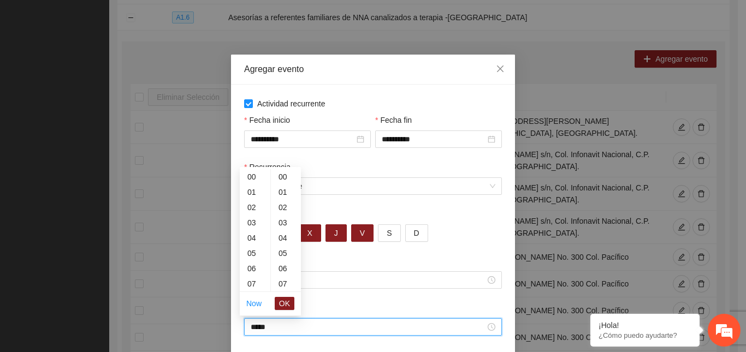
scroll to position [459, 0]
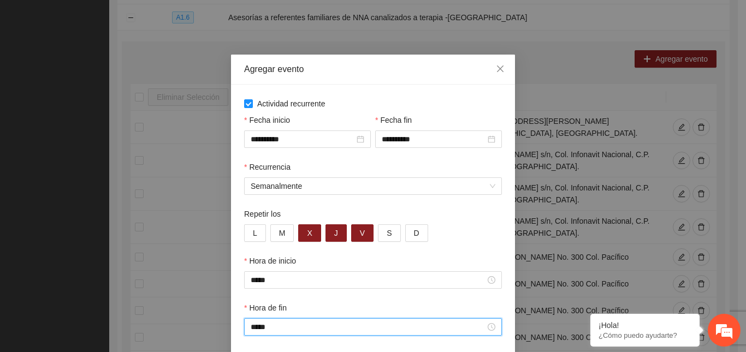
type input "*****"
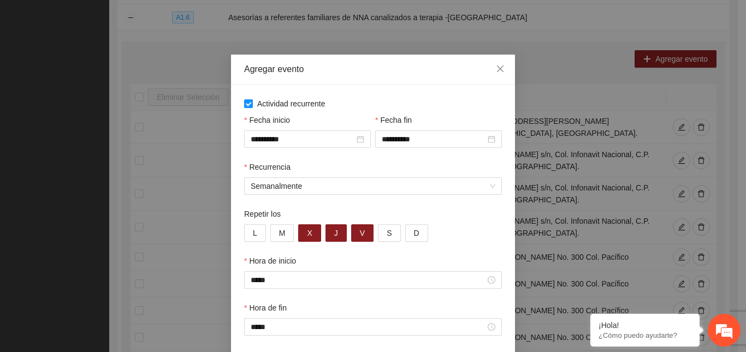
scroll to position [99, 0]
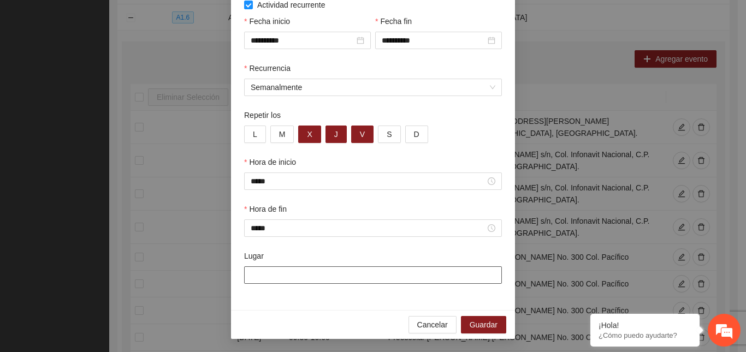
click at [340, 272] on input "Lugar" at bounding box center [373, 274] width 258 height 17
paste input "**********"
type input "**********"
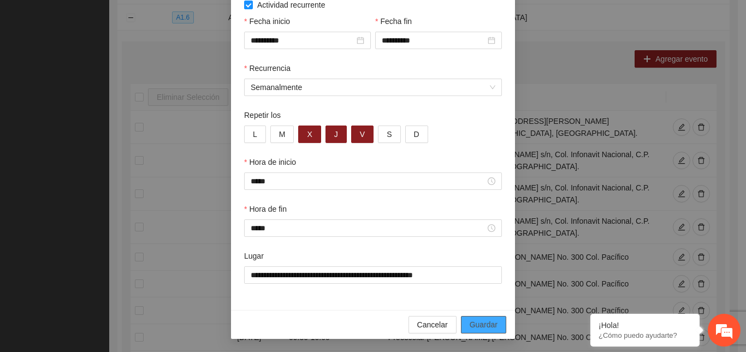
click at [469, 322] on span "Guardar" at bounding box center [483, 325] width 28 height 12
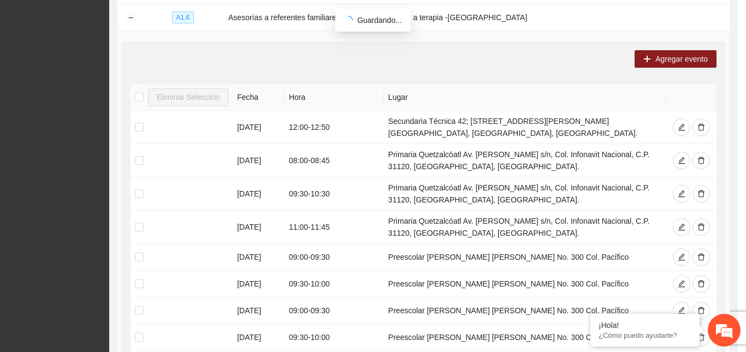
scroll to position [44, 0]
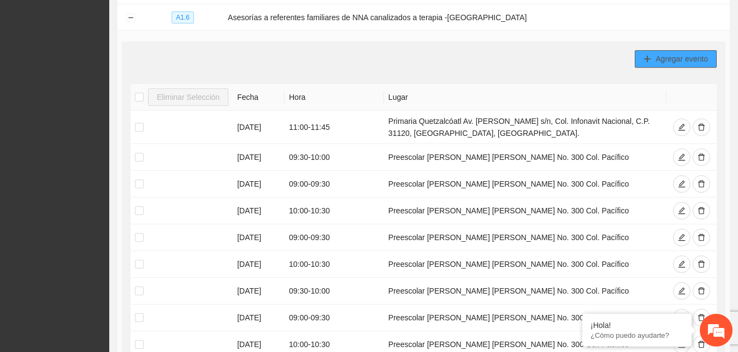
click at [654, 51] on button "Agregar evento" at bounding box center [675, 58] width 82 height 17
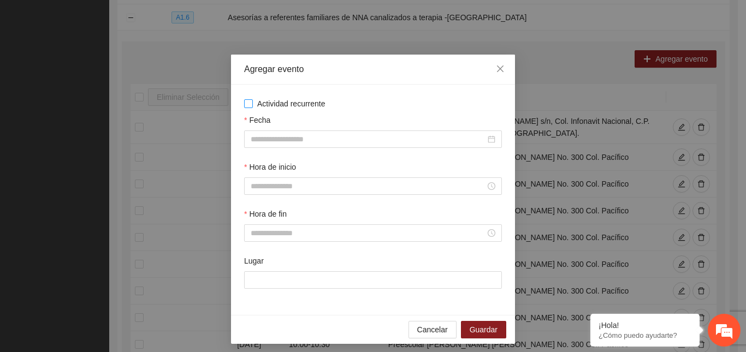
click at [253, 103] on span "Actividad recurrente" at bounding box center [291, 104] width 77 height 12
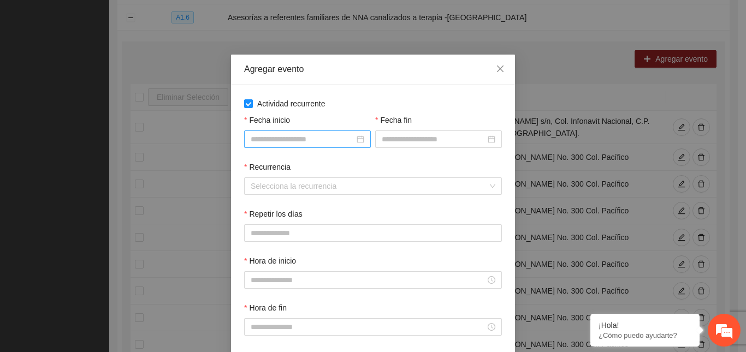
click at [264, 138] on input "Fecha inicio" at bounding box center [303, 139] width 104 height 12
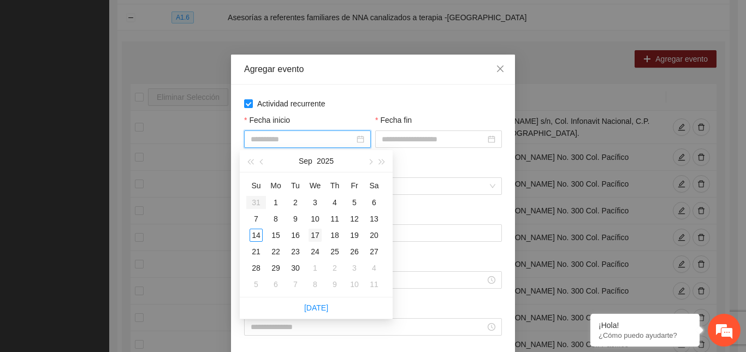
type input "**********"
click at [313, 232] on div "17" at bounding box center [314, 235] width 13 height 13
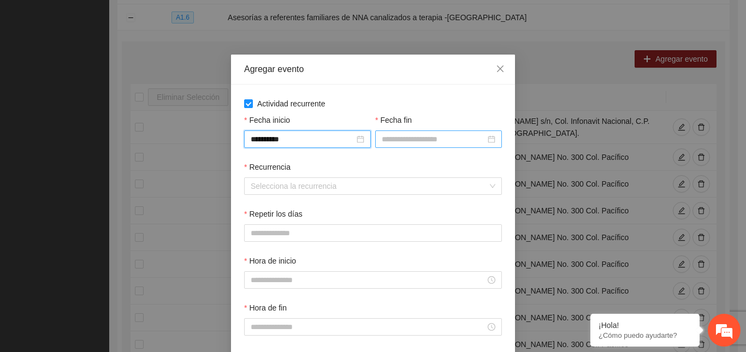
click at [397, 139] on input "Fecha fin" at bounding box center [434, 139] width 104 height 12
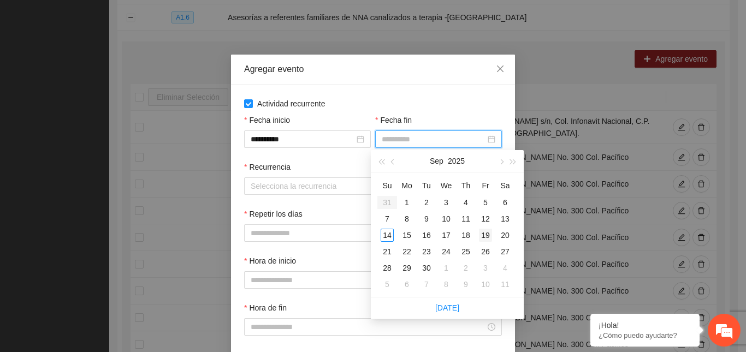
type input "**********"
click at [485, 234] on div "19" at bounding box center [485, 235] width 13 height 13
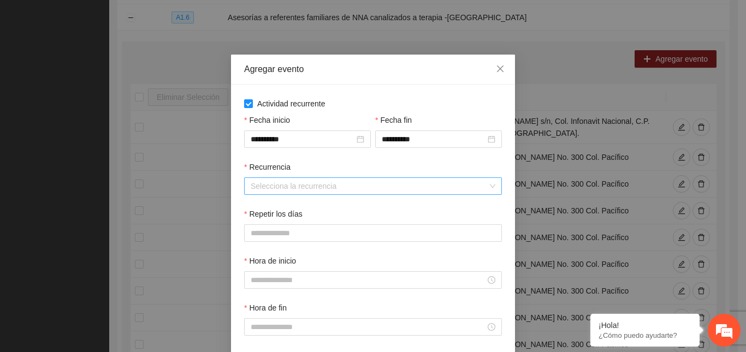
click at [284, 182] on input "Recurrencia" at bounding box center [369, 186] width 237 height 16
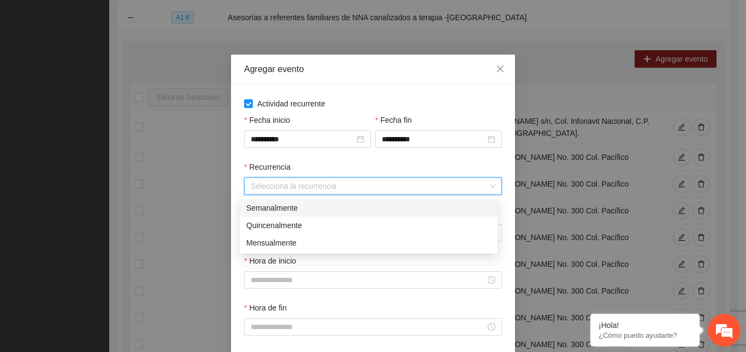
click at [274, 209] on div "Semanalmente" at bounding box center [368, 208] width 245 height 12
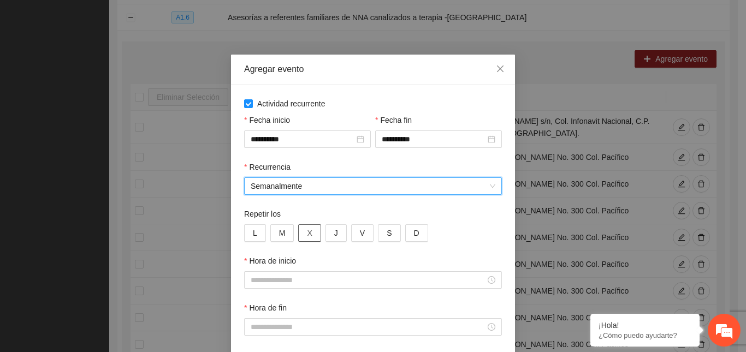
click at [300, 232] on button "X" at bounding box center [309, 232] width 22 height 17
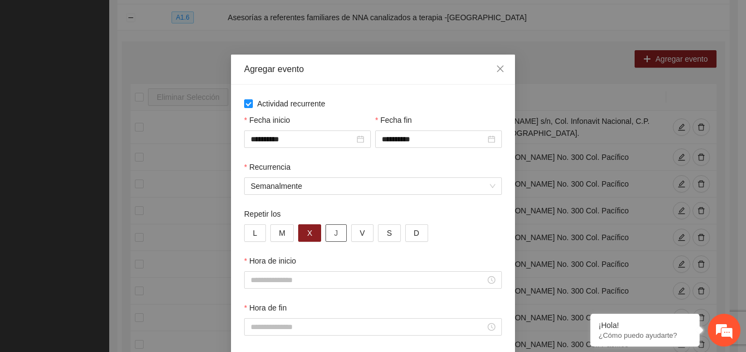
click at [334, 235] on span "J" at bounding box center [336, 233] width 4 height 12
click at [360, 234] on span "V" at bounding box center [362, 233] width 5 height 12
click at [328, 283] on input "Hora de inicio" at bounding box center [368, 280] width 235 height 12
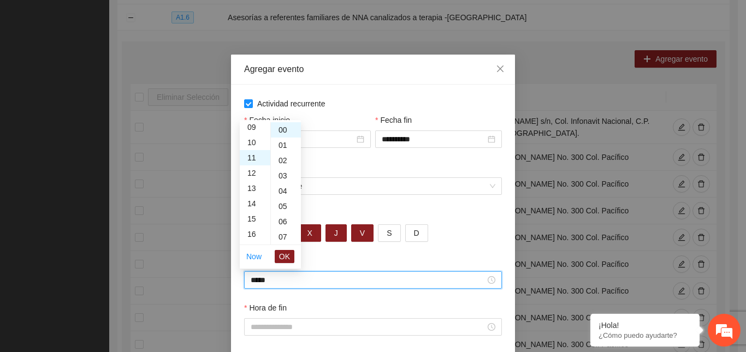
scroll to position [168, 0]
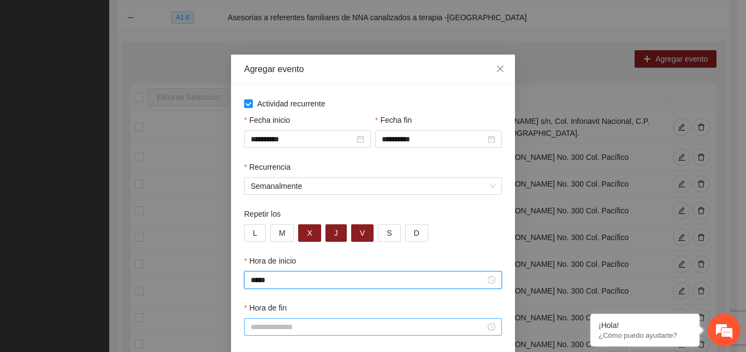
type input "*****"
click at [277, 328] on input "Hora de fin" at bounding box center [368, 327] width 235 height 12
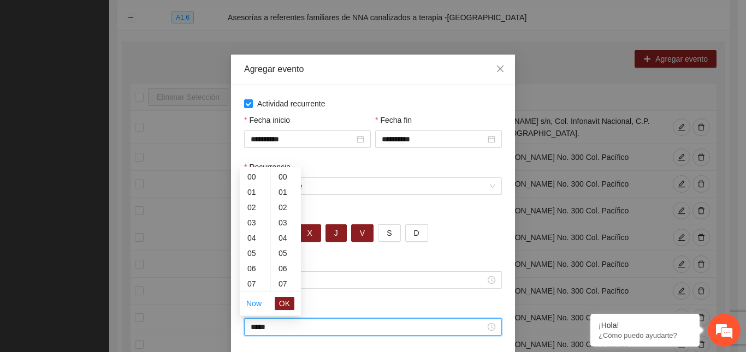
scroll to position [459, 0]
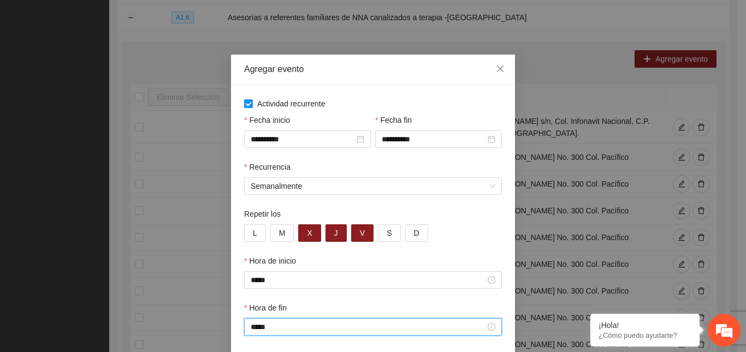
type input "*****"
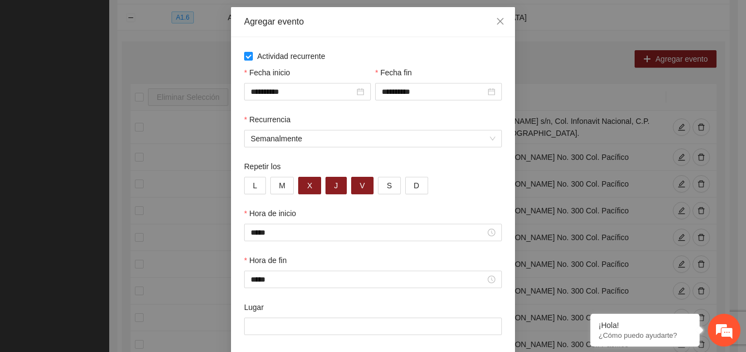
scroll to position [96, 0]
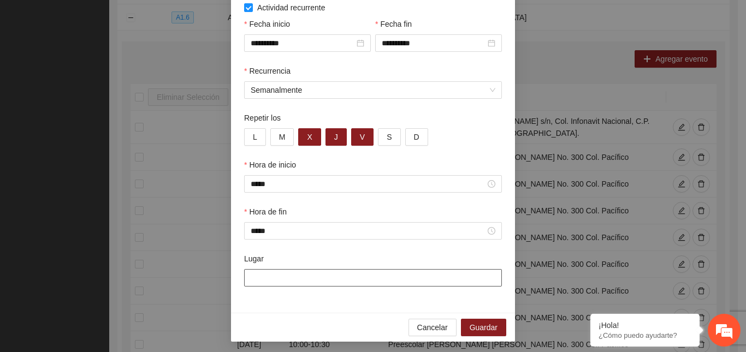
click at [264, 280] on input "Lugar" at bounding box center [373, 277] width 258 height 17
paste input "**********"
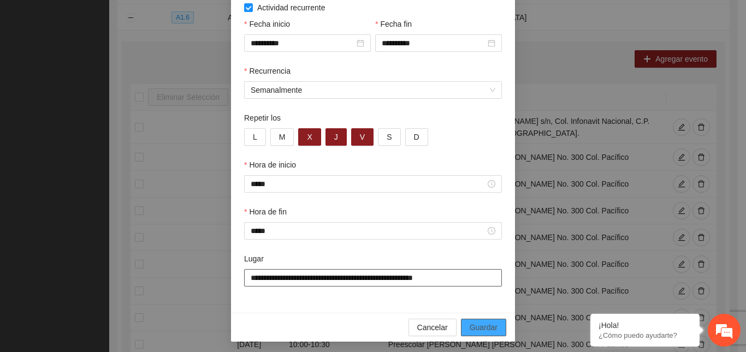
type input "**********"
click at [491, 328] on span "Guardar" at bounding box center [483, 328] width 28 height 12
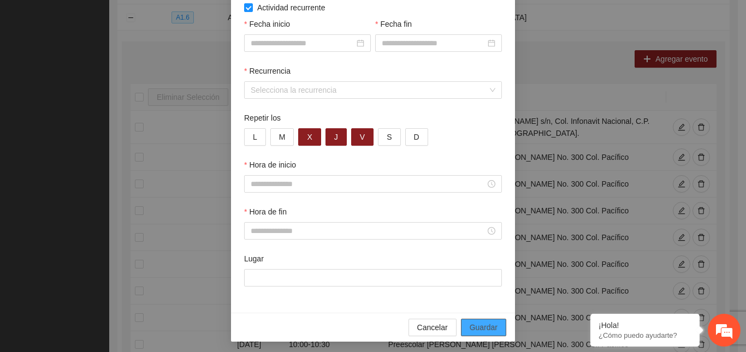
scroll to position [44, 0]
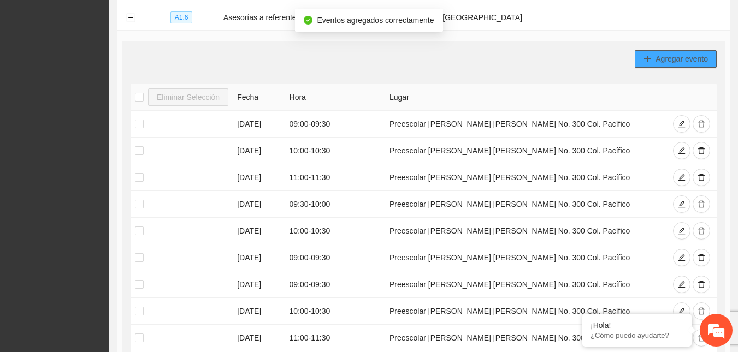
click at [680, 55] on span "Agregar evento" at bounding box center [681, 59] width 52 height 12
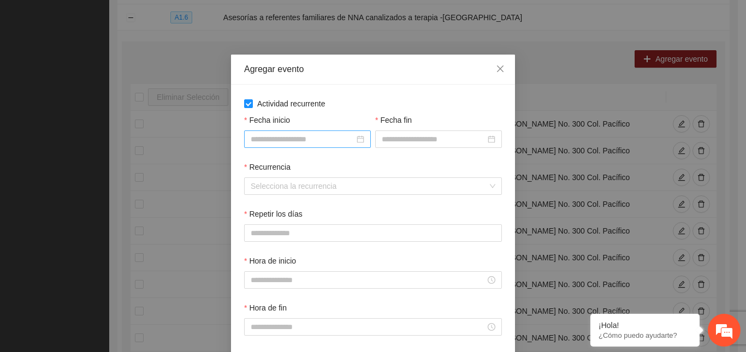
click at [252, 134] on input "Fecha inicio" at bounding box center [303, 139] width 104 height 12
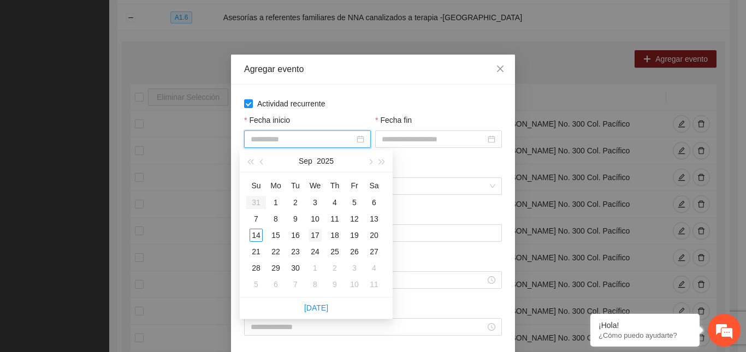
type input "**********"
click at [316, 232] on div "17" at bounding box center [314, 235] width 13 height 13
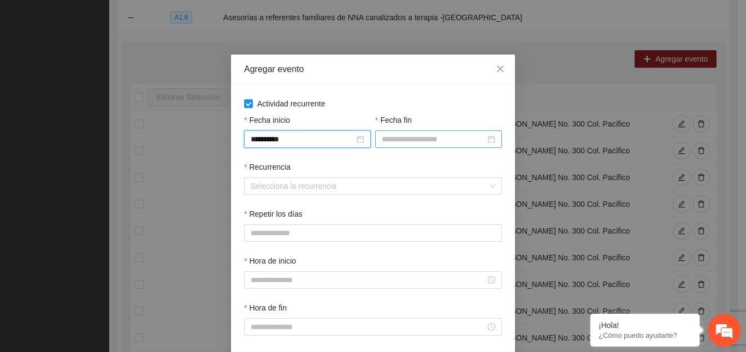
click at [392, 141] on input "Fecha fin" at bounding box center [434, 139] width 104 height 12
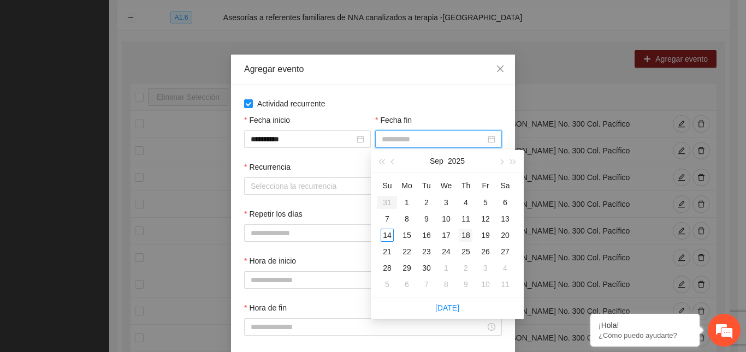
type input "**********"
click at [464, 233] on div "18" at bounding box center [465, 235] width 13 height 13
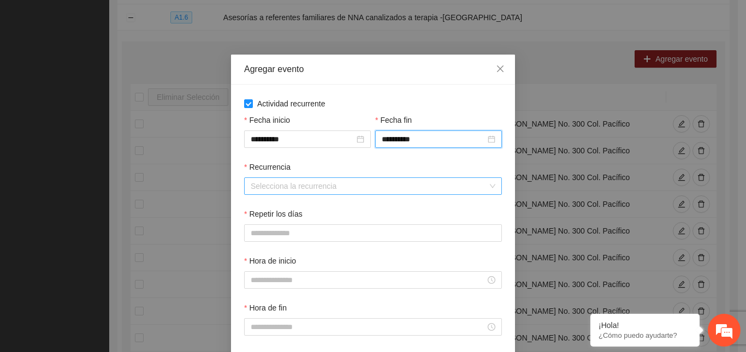
click at [263, 188] on input "Recurrencia" at bounding box center [369, 186] width 237 height 16
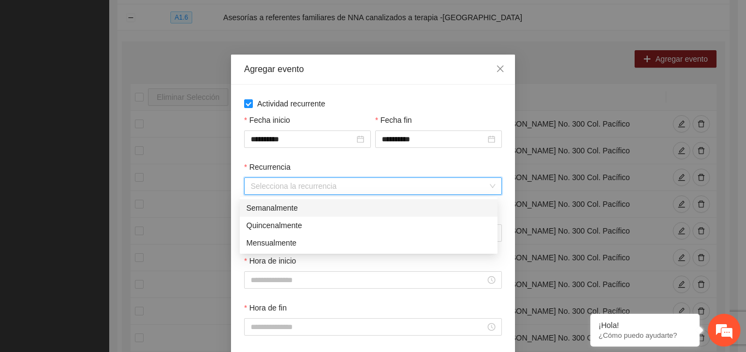
click at [266, 208] on div "Semanalmente" at bounding box center [368, 208] width 245 height 12
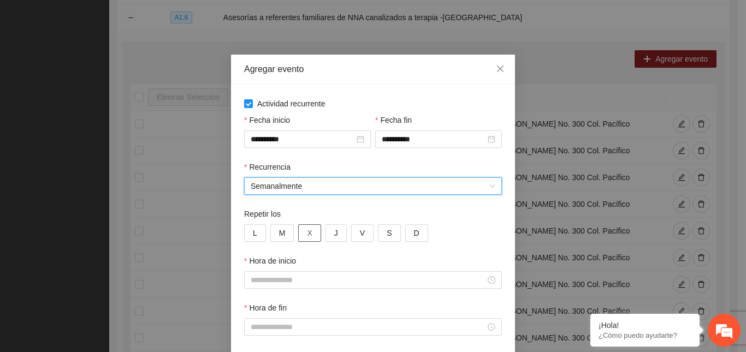
click at [307, 236] on span "X" at bounding box center [309, 233] width 5 height 12
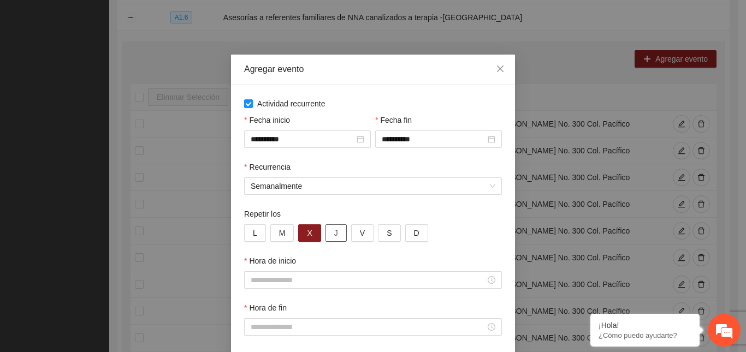
click at [328, 235] on button "J" at bounding box center [335, 232] width 21 height 17
click at [308, 282] on input "Hora de inicio" at bounding box center [368, 280] width 235 height 12
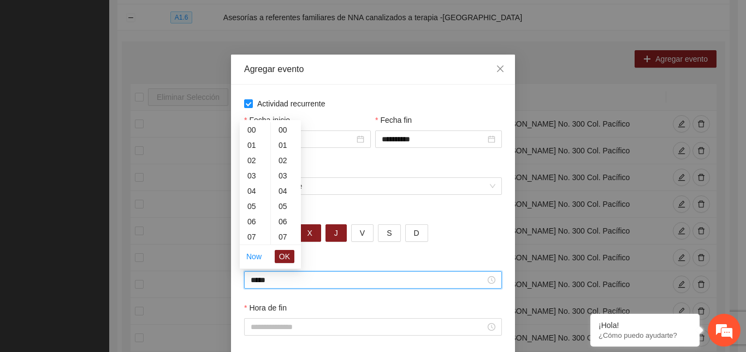
scroll to position [459, 0]
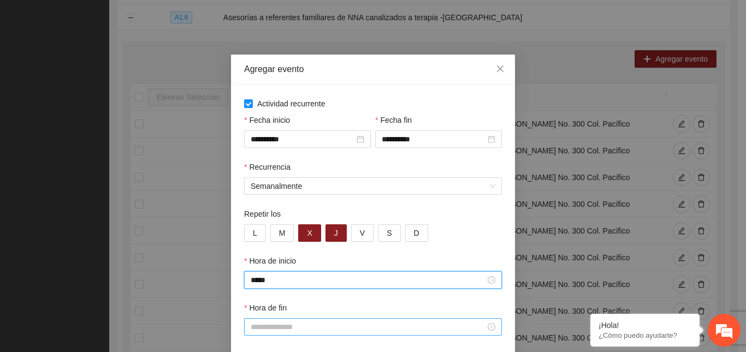
type input "*****"
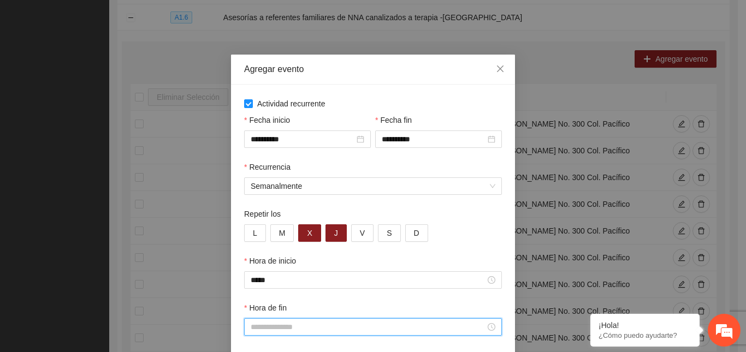
click at [273, 325] on input "Hora de fin" at bounding box center [368, 327] width 235 height 12
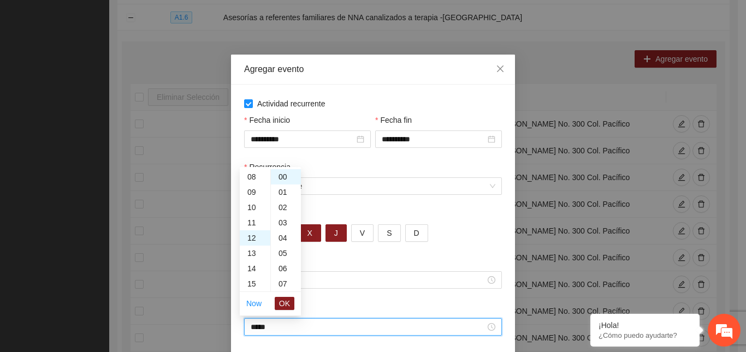
scroll to position [183, 0]
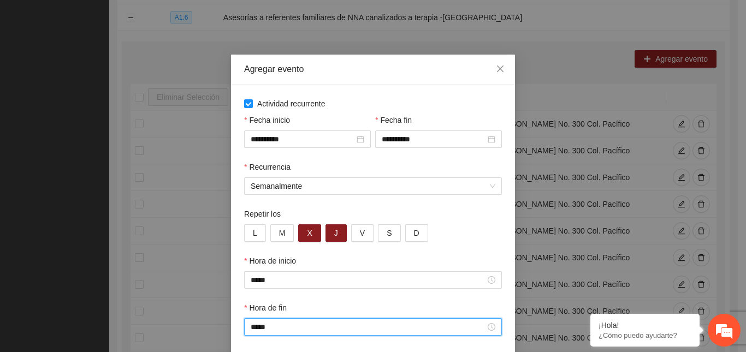
type input "*****"
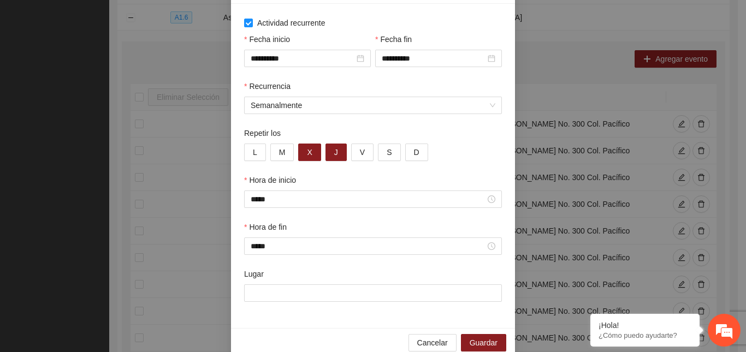
scroll to position [92, 0]
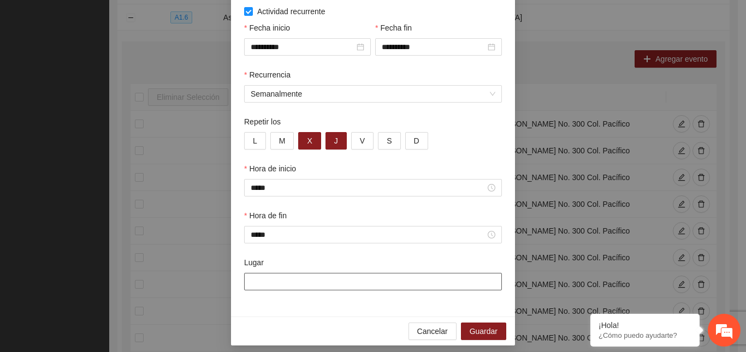
click at [301, 283] on input "Lugar" at bounding box center [373, 281] width 258 height 17
paste input "**********"
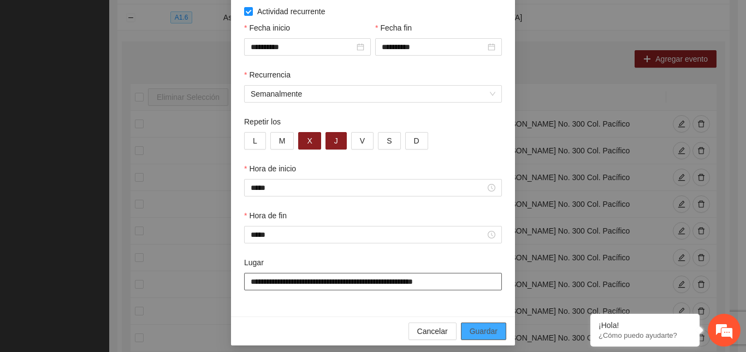
type input "**********"
click at [475, 328] on span "Guardar" at bounding box center [483, 331] width 28 height 12
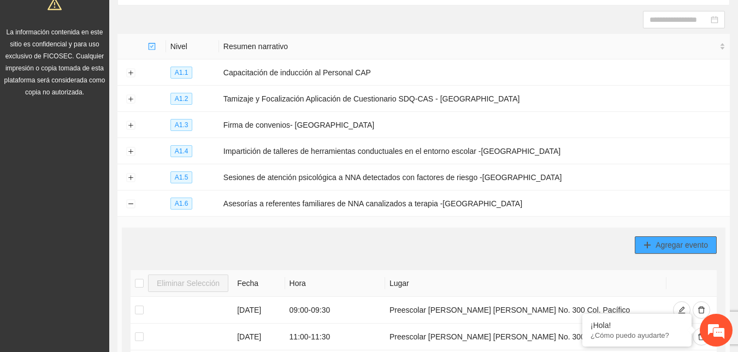
scroll to position [121, 0]
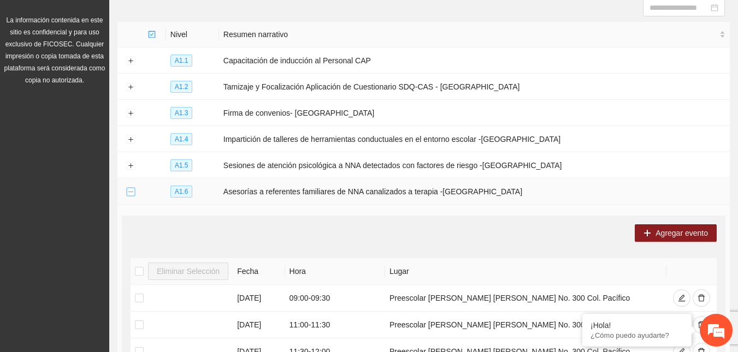
click at [132, 188] on button "Collapse row" at bounding box center [130, 192] width 9 height 9
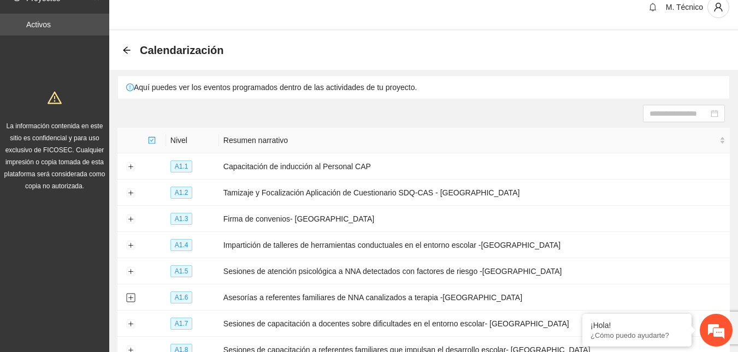
scroll to position [0, 0]
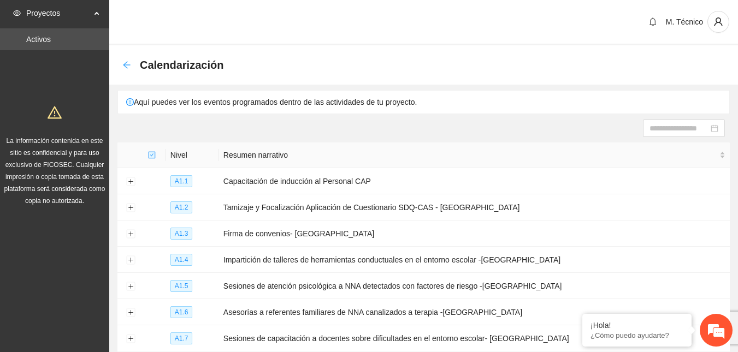
click at [126, 66] on icon "arrow-left" at bounding box center [126, 65] width 9 height 9
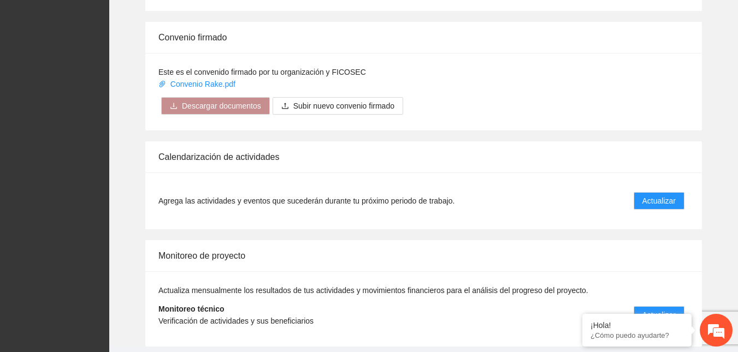
scroll to position [1098, 0]
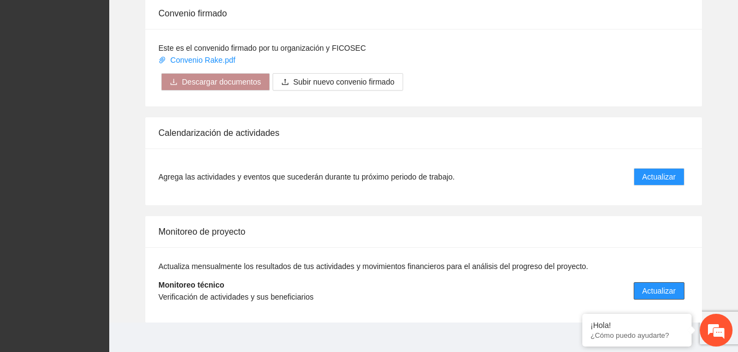
click at [659, 285] on span "Actualizar" at bounding box center [658, 291] width 33 height 12
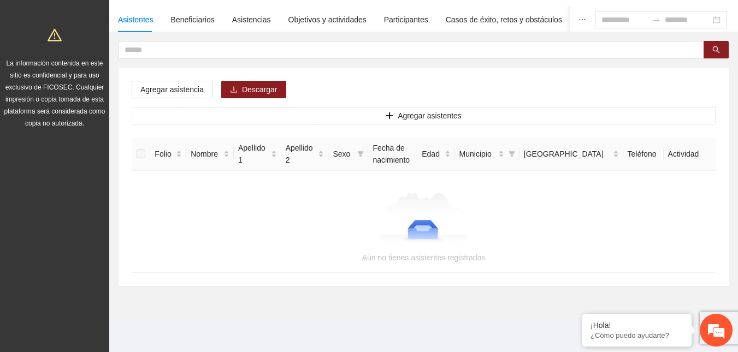
scroll to position [75, 0]
